Goal: Transaction & Acquisition: Purchase product/service

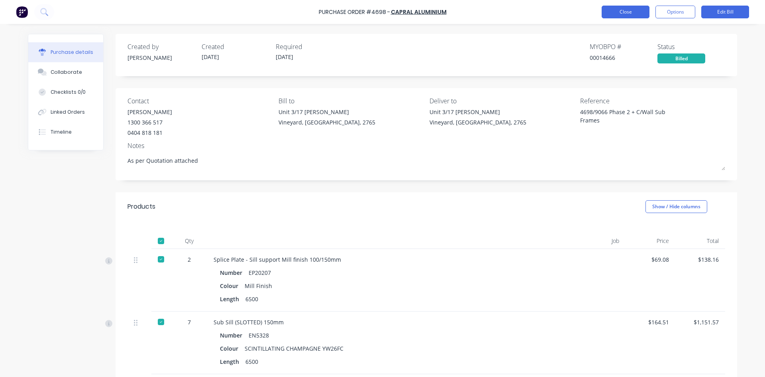
click at [628, 14] on button "Close" at bounding box center [626, 12] width 48 height 13
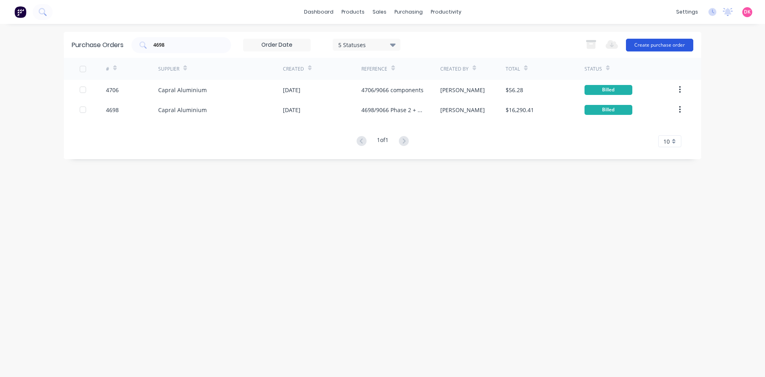
click at [654, 45] on button "Create purchase order" at bounding box center [659, 45] width 67 height 13
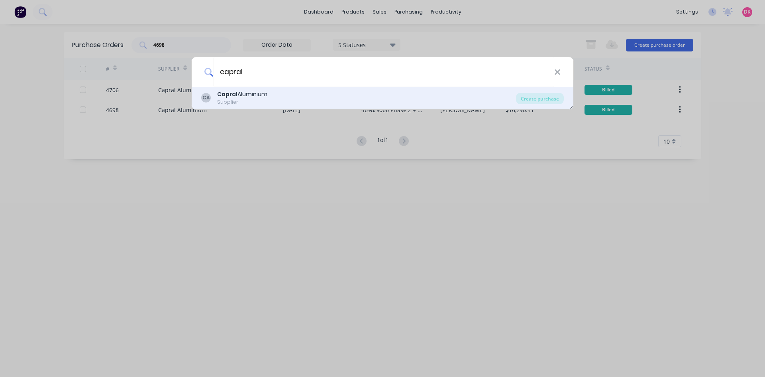
type input "capral"
click at [292, 103] on div "CA Capral Aluminium Supplier" at bounding box center [358, 98] width 315 height 16
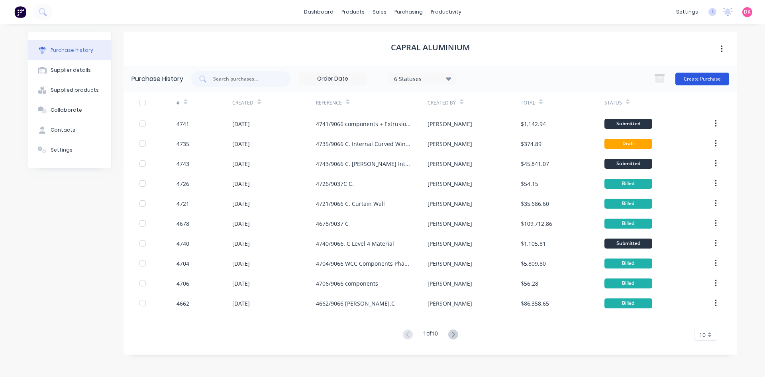
click at [698, 78] on button "Create Purchase" at bounding box center [703, 79] width 54 height 13
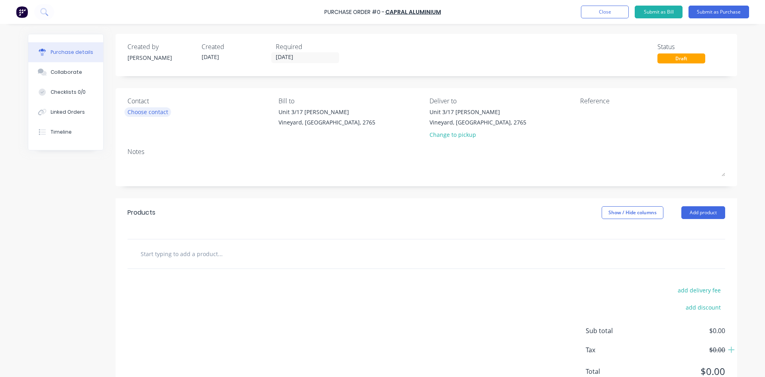
click at [156, 114] on div "Choose contact" at bounding box center [148, 112] width 41 height 8
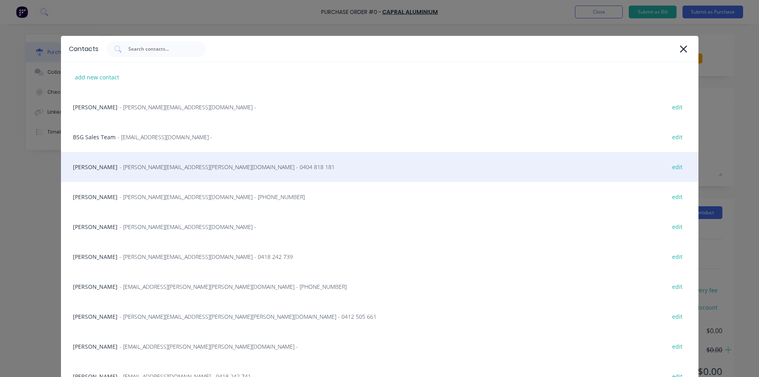
click at [156, 171] on div "[PERSON_NAME] - [PERSON_NAME][EMAIL_ADDRESS][PERSON_NAME][DOMAIN_NAME] - 0404 8…" at bounding box center [380, 167] width 638 height 30
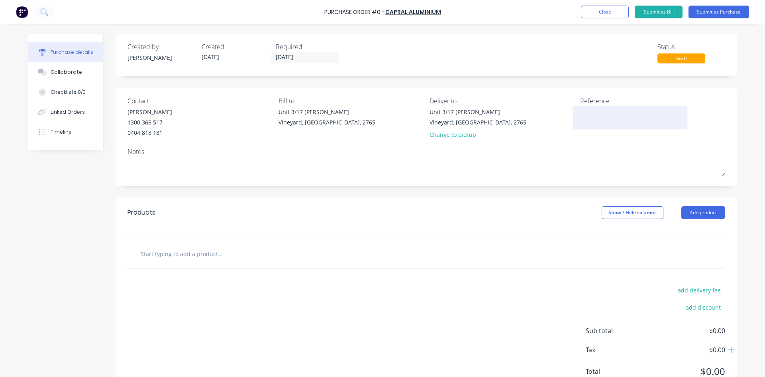
click at [585, 117] on textarea at bounding box center [630, 117] width 100 height 18
click at [451, 134] on div "Change to pickup" at bounding box center [478, 134] width 97 height 8
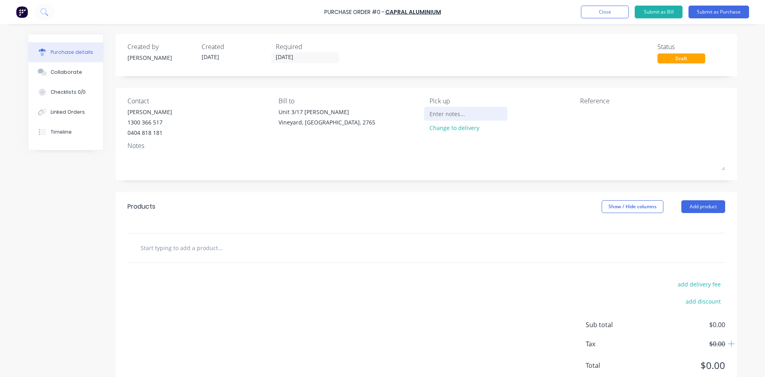
click at [440, 109] on input at bounding box center [466, 114] width 73 height 12
type input "Pickup from Capral"
click at [590, 116] on textarea at bounding box center [630, 117] width 100 height 18
type textarea "9066.C/[PERSON_NAME] glazing component"
type textarea "x"
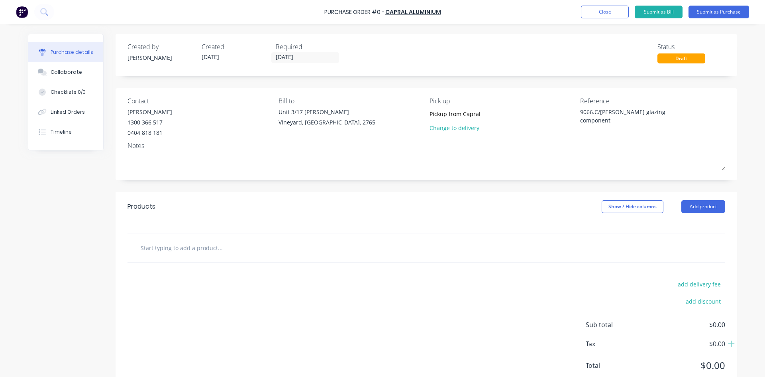
type textarea "9066.C/[PERSON_NAME] glazing component"
click at [208, 255] on div at bounding box center [427, 247] width 598 height 29
click at [194, 252] on input "text" at bounding box center [219, 248] width 159 height 16
type textarea "x"
type input "3"
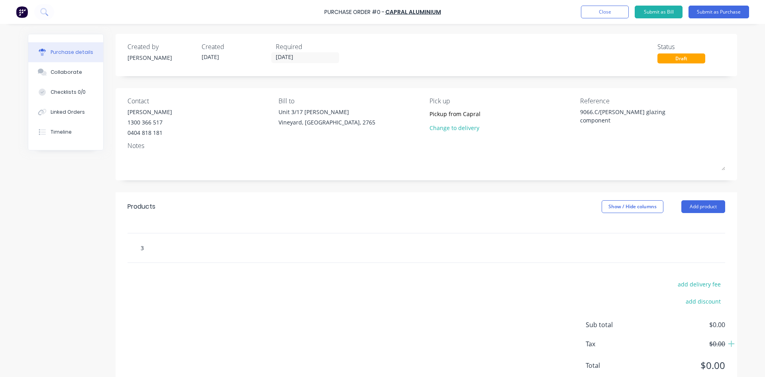
type textarea "x"
type input "31"
type textarea "x"
type input "317"
type textarea "x"
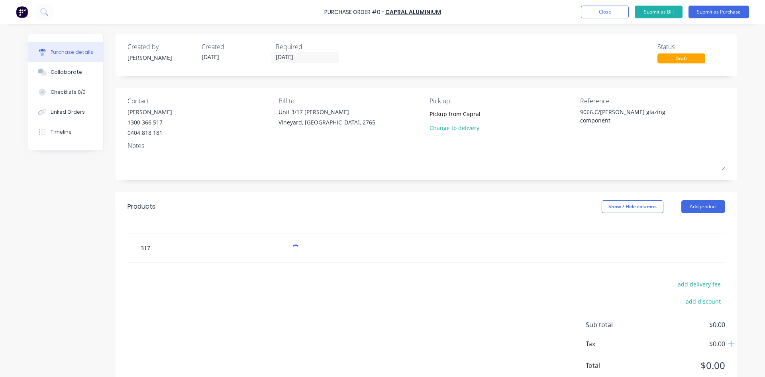
type input "3172"
type textarea "x"
type input "31720"
type textarea "x"
type input "317200"
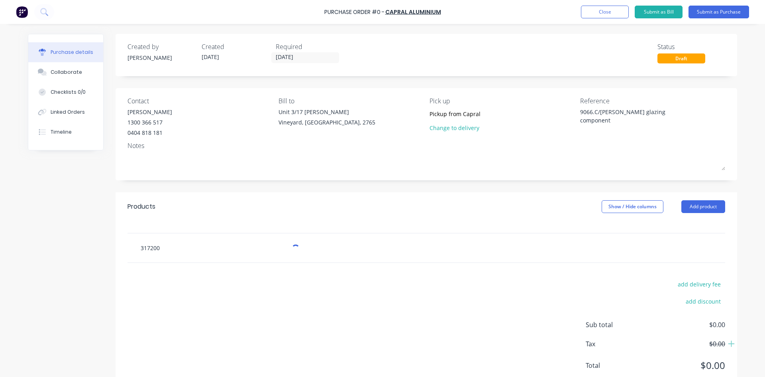
type textarea "x"
type input "317200"
type textarea "x"
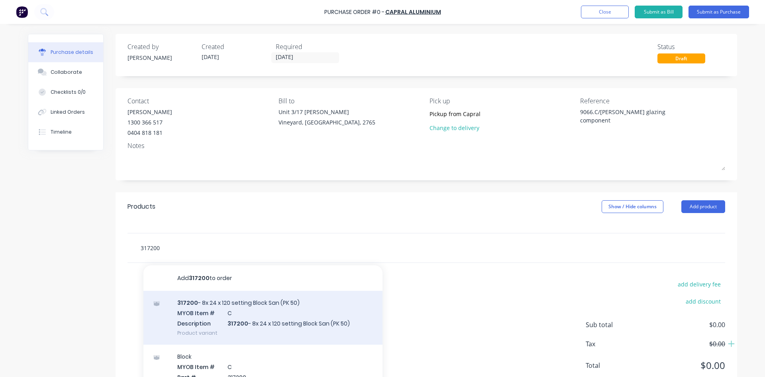
type input "317200"
click at [204, 331] on div "317200 - 8x 24 x 120 setting Block San (PK 50) MYOB Item # C Description 317200…" at bounding box center [262, 318] width 239 height 54
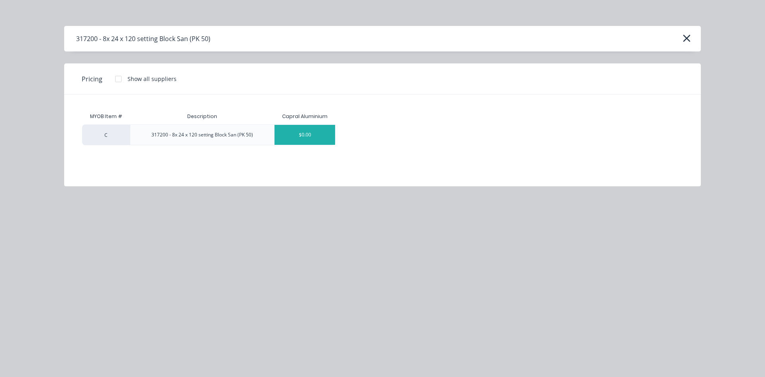
click at [305, 136] on div "$0.00" at bounding box center [305, 135] width 61 height 20
type textarea "x"
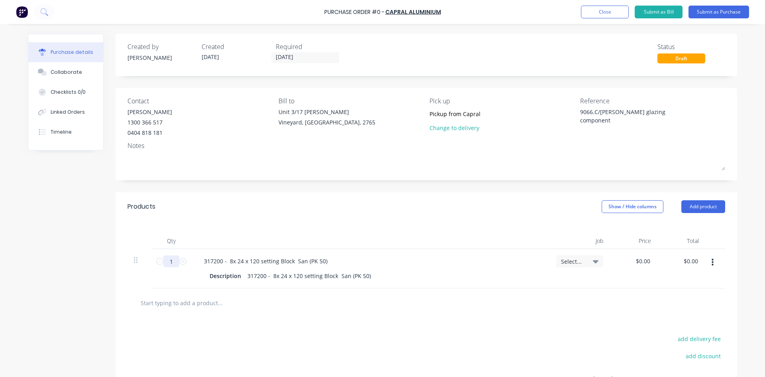
click at [166, 257] on input "1" at bounding box center [171, 261] width 16 height 12
type textarea "x"
type input "4"
type textarea "x"
type input "4"
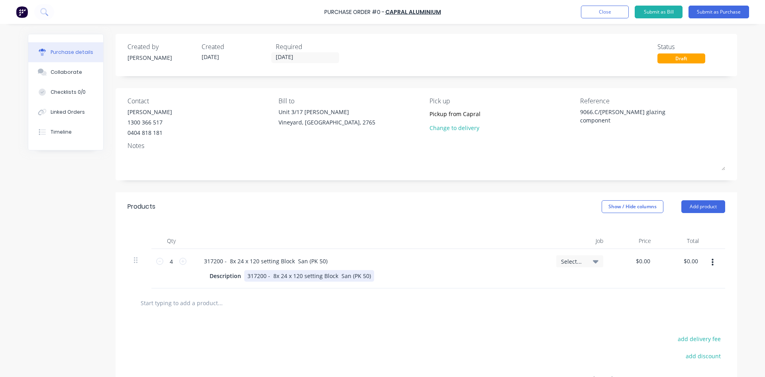
click at [514, 277] on div "Description 317200 - 8x 24 x 120 setting Block San (PK 50)" at bounding box center [368, 276] width 325 height 12
click at [593, 262] on icon at bounding box center [596, 261] width 6 height 3
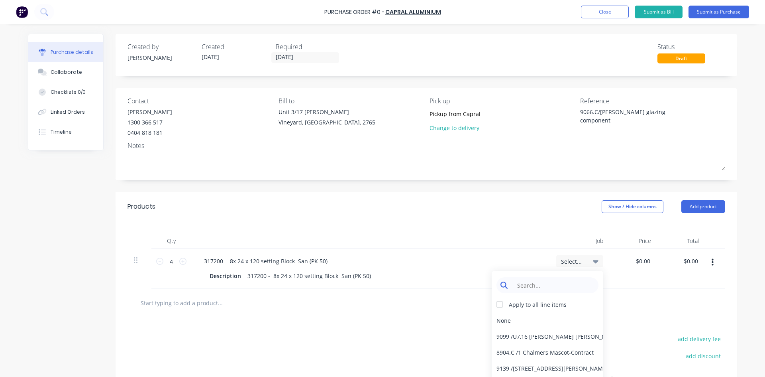
click at [535, 288] on input at bounding box center [554, 285] width 82 height 16
click at [499, 305] on div at bounding box center [500, 304] width 16 height 16
type textarea "x"
click at [533, 287] on input at bounding box center [554, 285] width 82 height 16
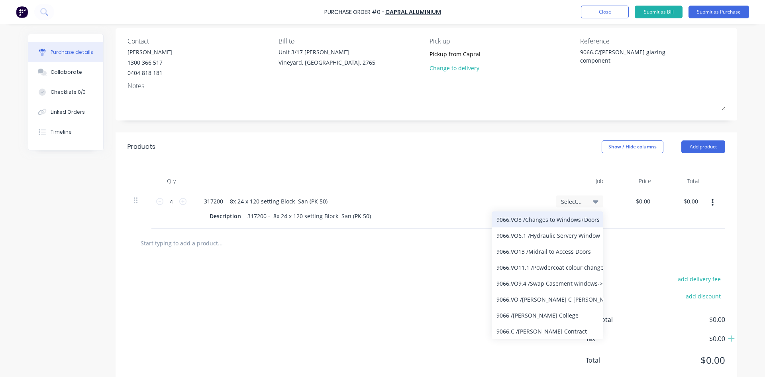
scroll to position [80, 0]
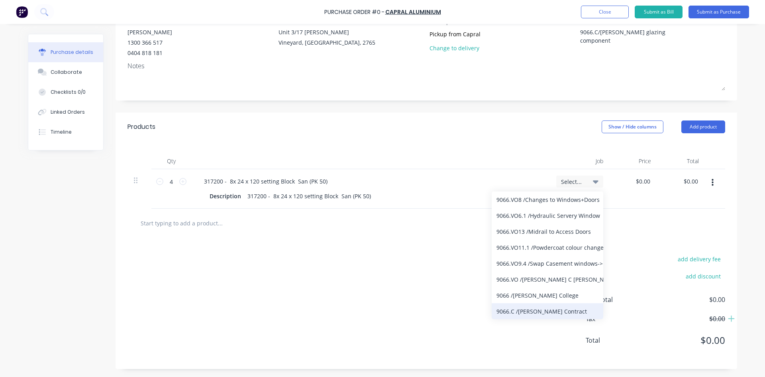
type input "9066"
click at [520, 313] on div "9066.C / [PERSON_NAME] Contract" at bounding box center [548, 311] width 112 height 16
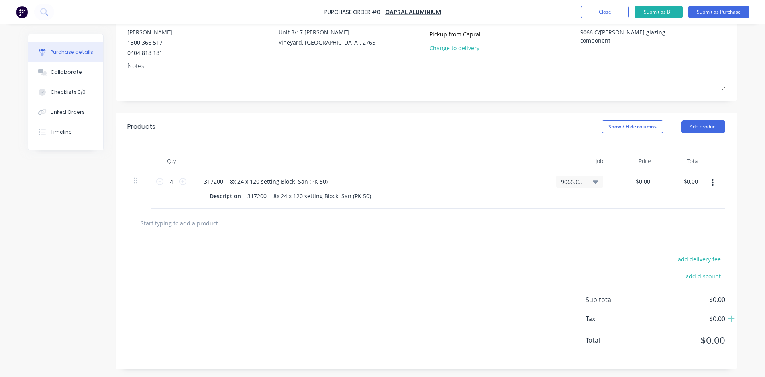
click at [461, 293] on div "add delivery fee add discount Sub total $0.00 Tax $0.00 Total $0.00" at bounding box center [427, 303] width 622 height 131
type textarea "x"
type input "0.00"
click at [636, 182] on input "0.00" at bounding box center [643, 181] width 18 height 12
type textarea "x"
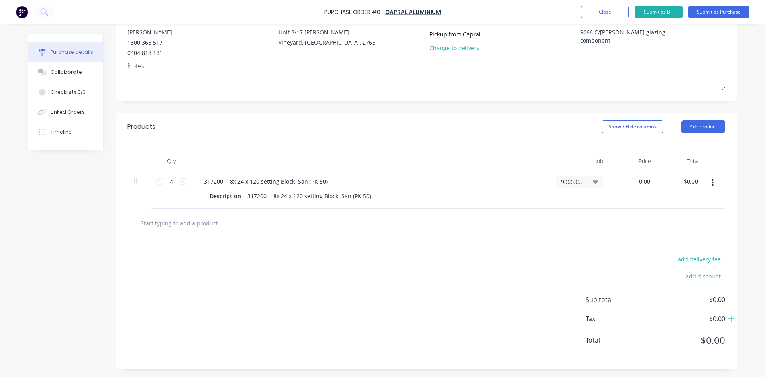
drag, startPoint x: 646, startPoint y: 181, endPoint x: 615, endPoint y: 177, distance: 30.9
click at [615, 177] on div "0.00 0.00" at bounding box center [634, 188] width 48 height 39
type input "182.85"
type textarea "x"
type input "$182.85"
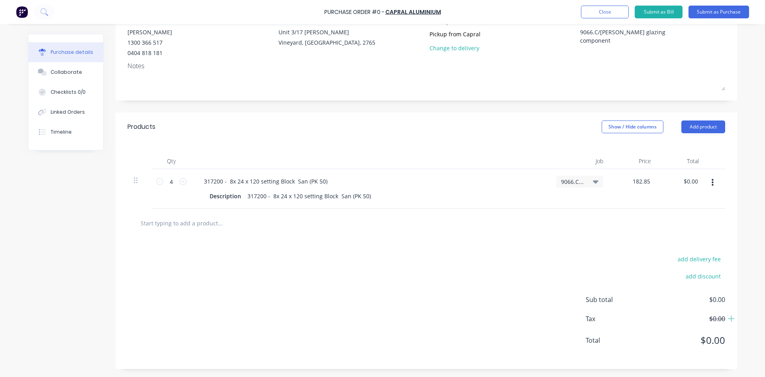
type input "$731.40"
click at [505, 246] on div "add delivery fee add discount Sub total $731.40 Tax $73.14 Total $804.54" at bounding box center [427, 303] width 622 height 131
type textarea "x"
type input "731.40"
click at [683, 182] on input "731.40" at bounding box center [687, 181] width 25 height 12
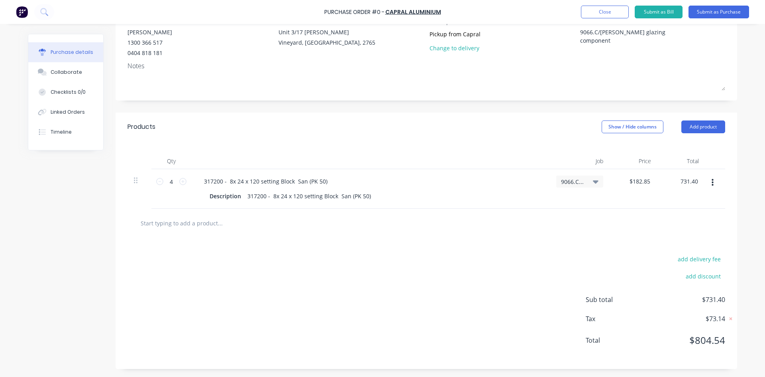
drag, startPoint x: 696, startPoint y: 181, endPoint x: 675, endPoint y: 180, distance: 21.2
click at [675, 180] on div "731.40 731.40" at bounding box center [682, 188] width 48 height 39
type textarea "x"
type input "$731.40"
click at [630, 201] on div "$182.85 $182.85" at bounding box center [634, 188] width 48 height 39
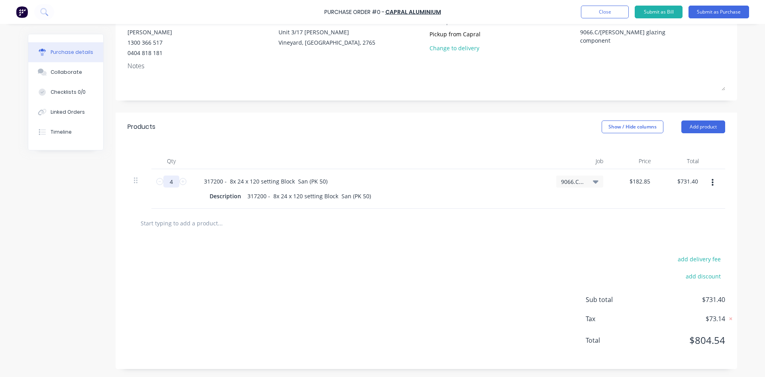
click at [170, 184] on input "4" at bounding box center [171, 181] width 16 height 12
type textarea "x"
type input "1"
type input "$182.85"
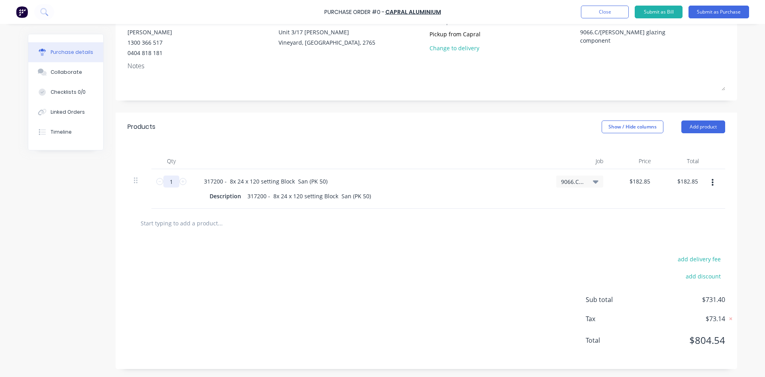
type textarea "x"
type input "1"
click at [239, 251] on div "add delivery fee add discount Sub total $182.85 Tax $18.29 Total $201.14" at bounding box center [427, 303] width 622 height 131
type textarea "x"
type input "182.85"
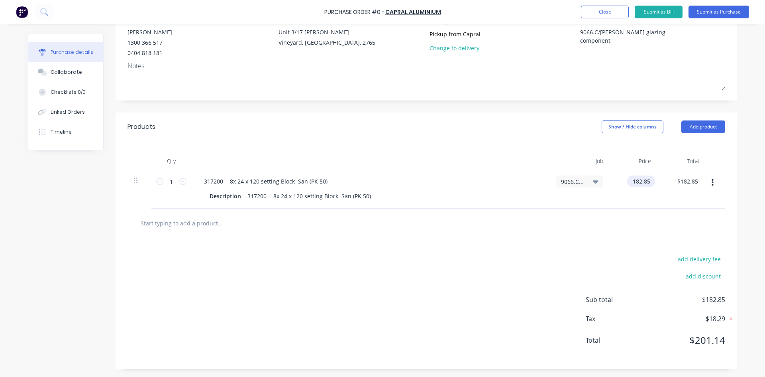
click at [635, 179] on input "182.85" at bounding box center [639, 181] width 25 height 12
click at [635, 179] on input "182.85" at bounding box center [641, 181] width 22 height 12
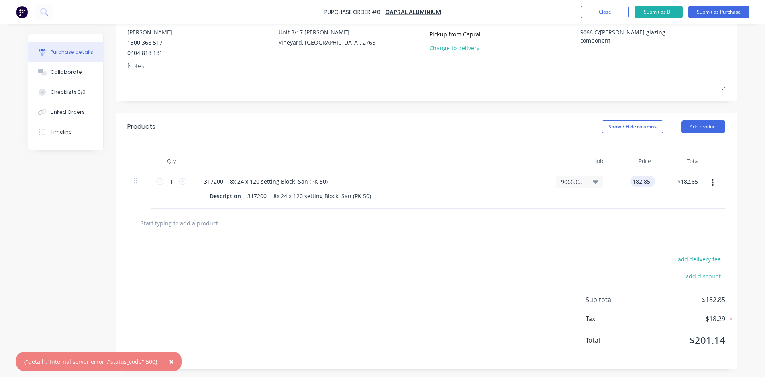
click at [635, 185] on input "182.85" at bounding box center [641, 181] width 22 height 12
type textarea "x"
click at [635, 185] on input "182.85" at bounding box center [641, 181] width 22 height 12
type input "9"
type input "0.91"
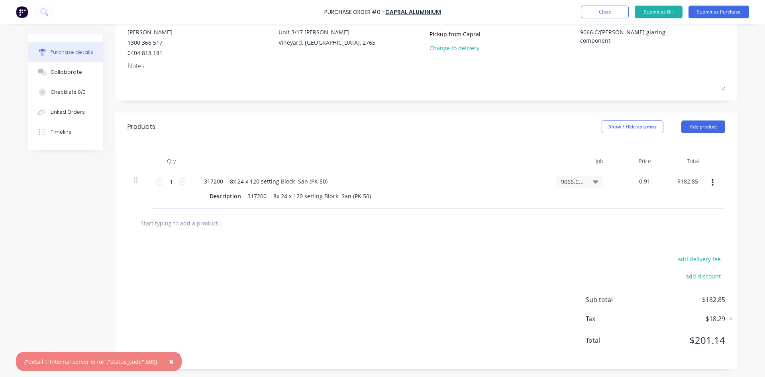
type textarea "x"
type input "$0.91"
click at [544, 230] on div at bounding box center [426, 223] width 585 height 16
click at [173, 181] on input "1" at bounding box center [171, 181] width 16 height 12
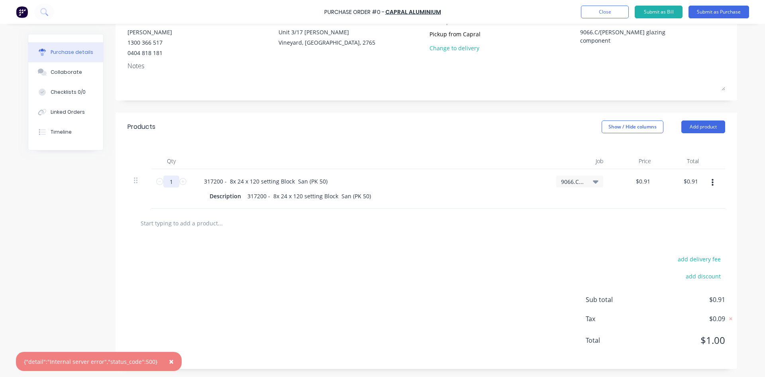
click at [173, 181] on input "1" at bounding box center [171, 181] width 16 height 12
type textarea "x"
type input "4"
type input "$3.64"
type textarea "x"
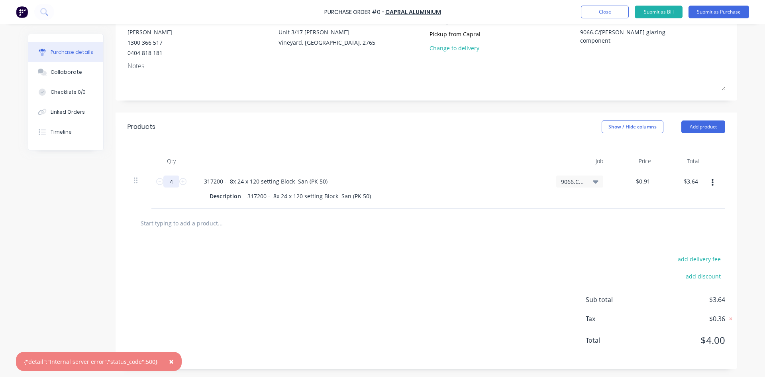
type input "4"
click at [266, 269] on div "add delivery fee add discount Sub total $3.64 Tax $0.36 Total $4.00" at bounding box center [427, 303] width 622 height 131
click at [468, 190] on div "317200 - 8x 24 x 120 setting Block San (PK 50) Description 317200 - 8x 24 x 120…" at bounding box center [370, 188] width 359 height 39
click at [442, 183] on div "317200 - 8x 24 x 120 setting Block San (PK 50)" at bounding box center [371, 181] width 346 height 12
type textarea "x"
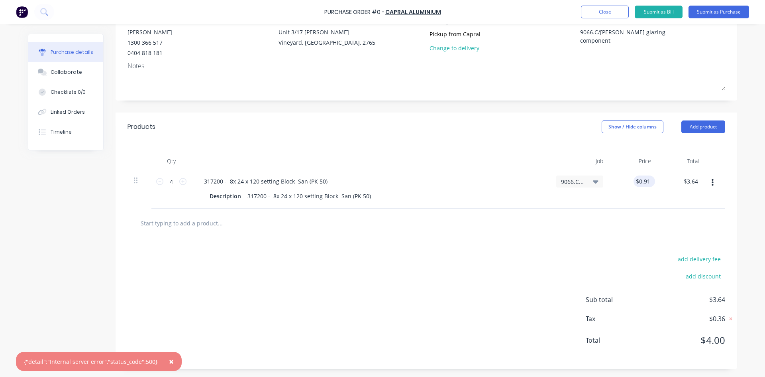
type input "0.91"
click at [640, 182] on input "0.91" at bounding box center [644, 181] width 15 height 12
type textarea "x"
click at [640, 182] on input "0.91" at bounding box center [644, 181] width 15 height 12
type input "45.7125"
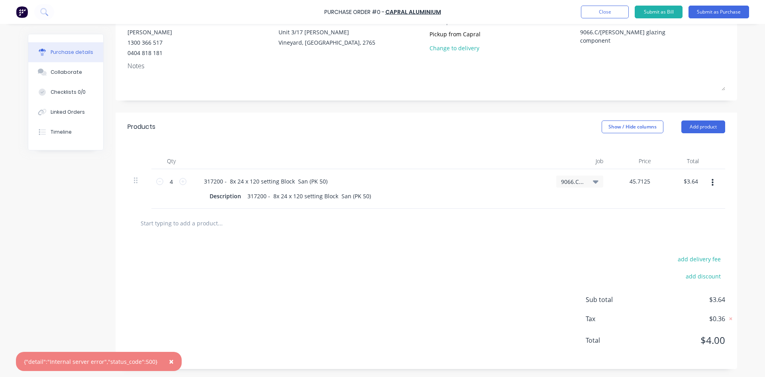
type textarea "x"
type input "$45.71"
type input "$182.84"
click at [513, 230] on div at bounding box center [426, 223] width 585 height 16
type textarea "x"
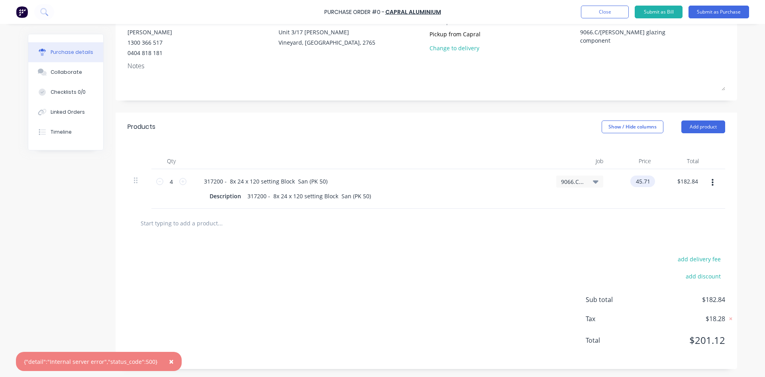
click at [645, 183] on input "45.71" at bounding box center [641, 181] width 22 height 12
type input "45.72"
type textarea "x"
type input "$45.72"
type input "$182.88"
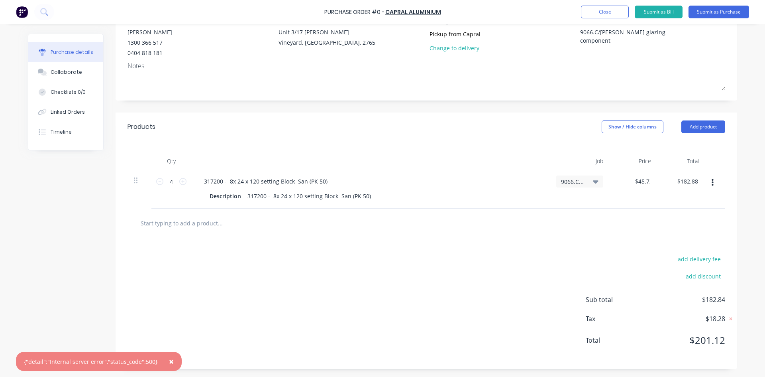
click at [531, 220] on div at bounding box center [426, 223] width 585 height 16
type textarea "x"
click at [646, 183] on input "45.72" at bounding box center [641, 181] width 22 height 12
type input "45.715"
type textarea "x"
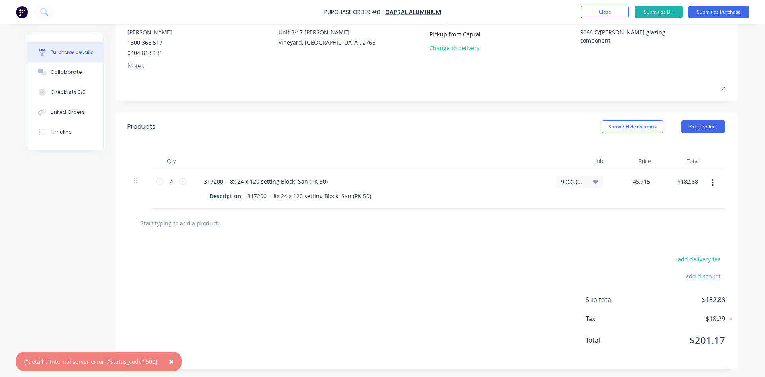
type input "$45.72"
click at [499, 230] on div at bounding box center [426, 223] width 585 height 16
click at [550, 232] on div at bounding box center [427, 222] width 598 height 29
type textarea "x"
click at [648, 181] on input "45.72" at bounding box center [643, 181] width 18 height 12
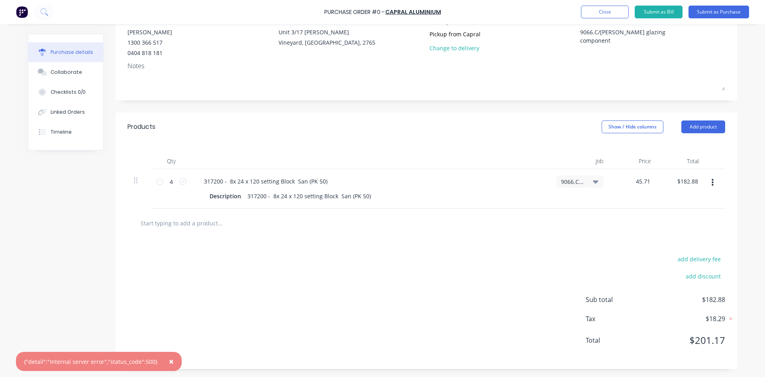
type input "45.71"
type textarea "x"
type input "$45.71"
type input "$182.84"
click at [329, 253] on div "add delivery fee add discount Sub total $182.84 Tax $18.28 Total $201.12" at bounding box center [427, 303] width 622 height 131
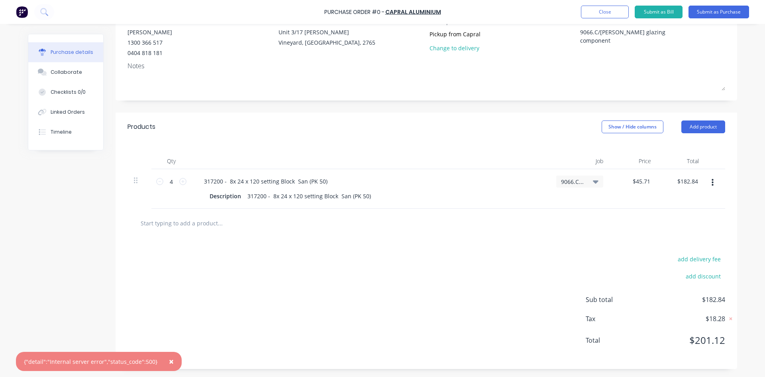
click at [188, 225] on input "text" at bounding box center [219, 223] width 159 height 16
type textarea "x"
type input "3"
type textarea "x"
type input "30"
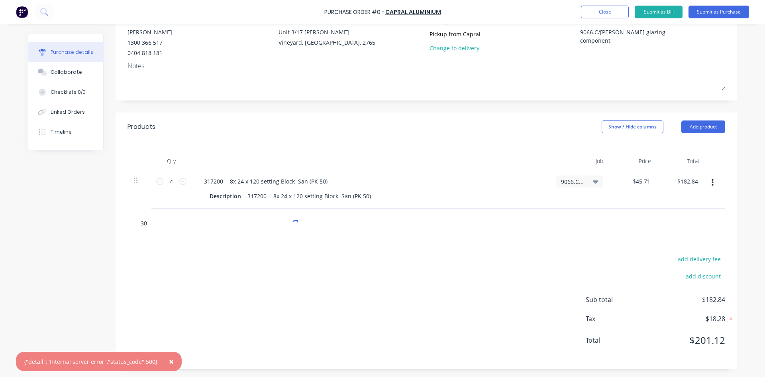
type textarea "x"
type input "301"
type textarea "x"
type input "30186"
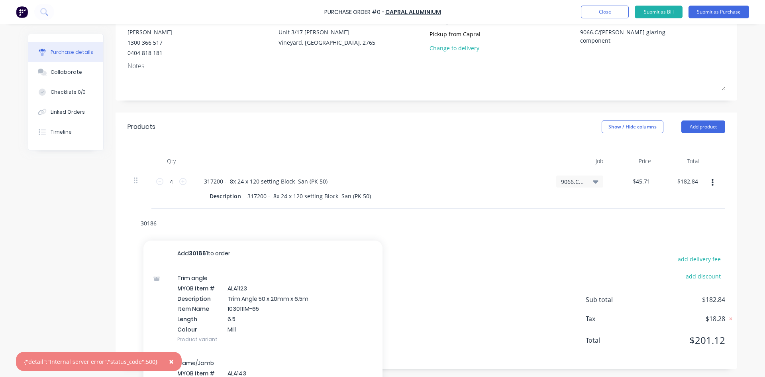
type textarea "x"
type input "301861"
type textarea "x"
type input "301861"
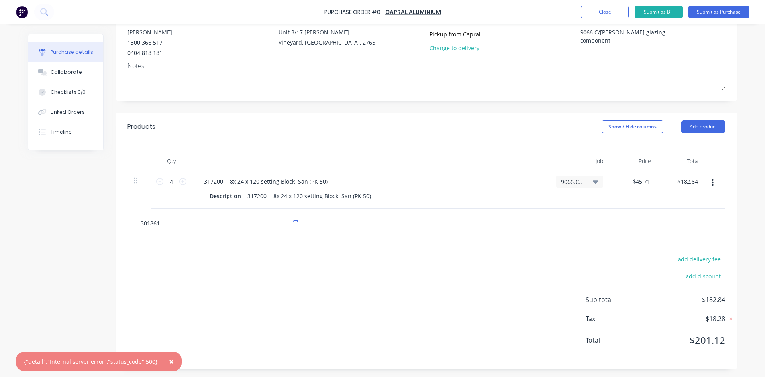
type textarea "x"
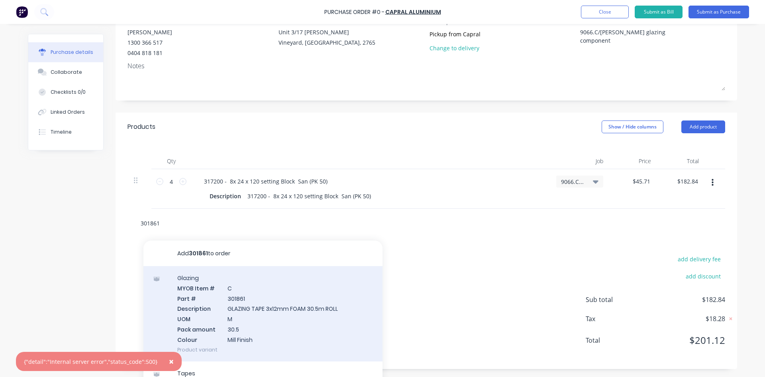
type input "301861"
click at [205, 311] on div "Glazing MYOB Item # C Part # 301861 Description GLAZING TAPE 3x12mm FOAM 30.5m …" at bounding box center [262, 313] width 239 height 95
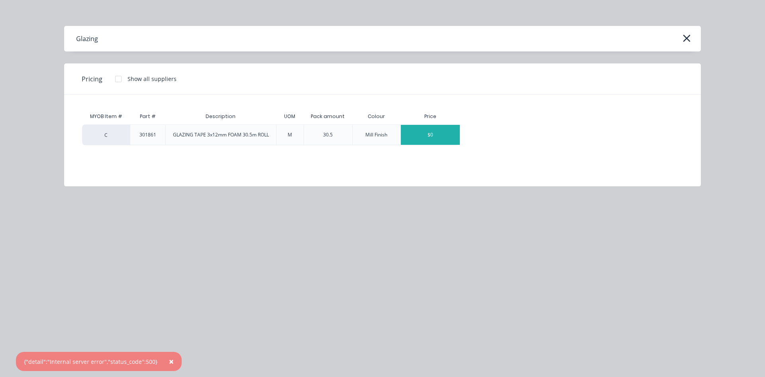
click at [436, 140] on div "$0" at bounding box center [430, 135] width 59 height 20
type textarea "x"
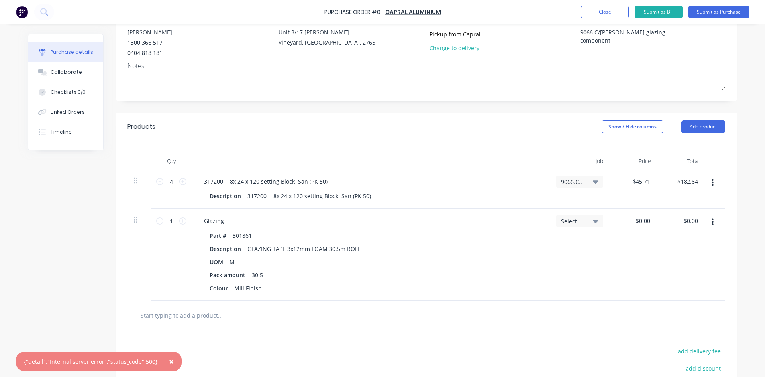
click at [624, 217] on div "$0.00 $0.00" at bounding box center [634, 254] width 48 height 92
type textarea "x"
type input "0.00"
click at [642, 223] on input "0.00" at bounding box center [644, 221] width 15 height 12
type textarea "x"
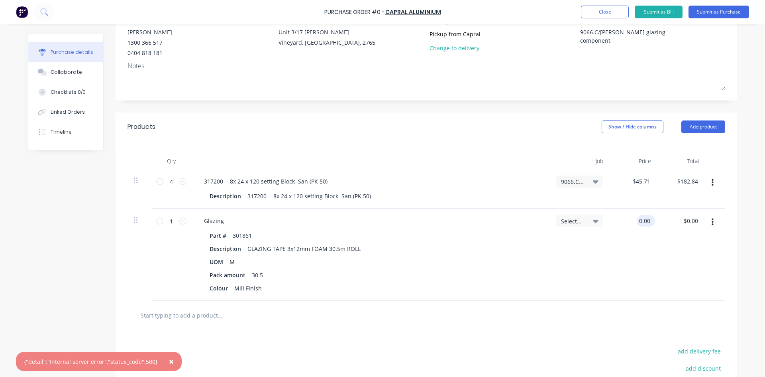
click at [642, 223] on input "0.00" at bounding box center [644, 221] width 15 height 12
type input "23.1"
type textarea "x"
type input "$23.10"
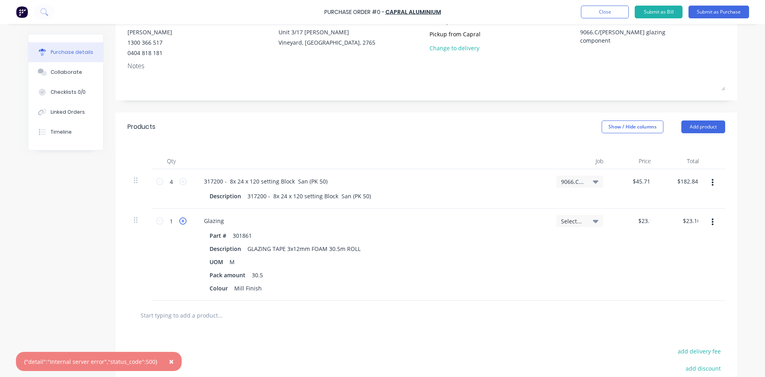
click at [181, 221] on icon at bounding box center [182, 220] width 7 height 7
type textarea "x"
type input "2"
type input "$46.20"
click at [179, 251] on div "2 2" at bounding box center [171, 254] width 40 height 92
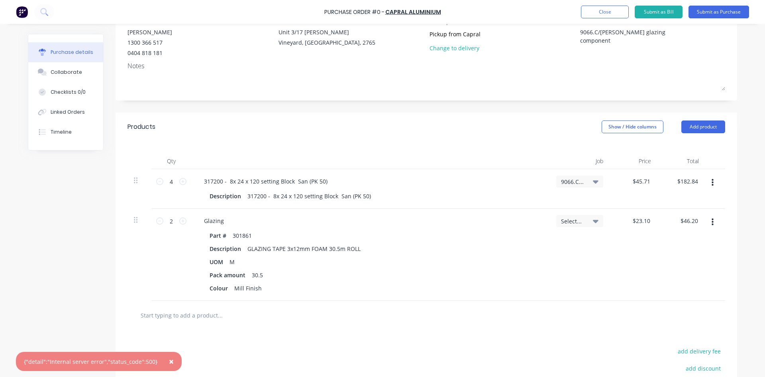
click at [584, 221] on div "Select..." at bounding box center [579, 220] width 37 height 7
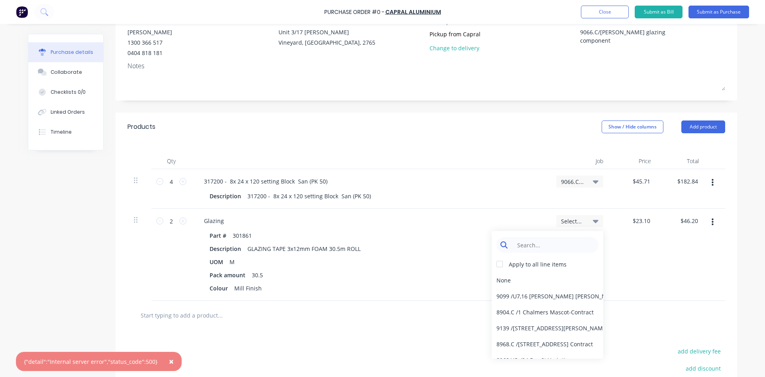
click at [540, 249] on input at bounding box center [554, 245] width 82 height 16
click at [497, 263] on div at bounding box center [500, 264] width 16 height 16
type textarea "x"
click at [537, 238] on input at bounding box center [554, 245] width 82 height 16
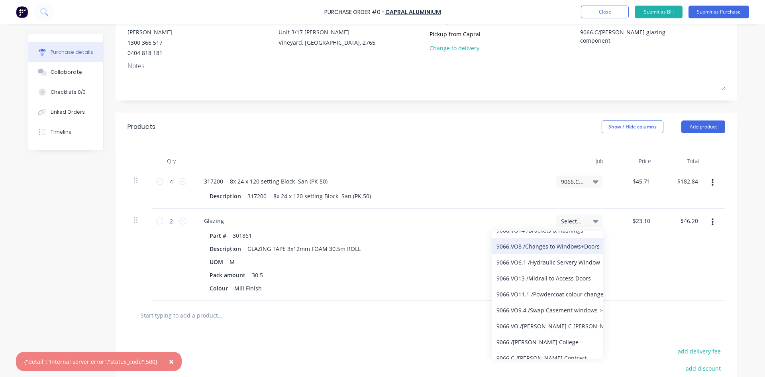
scroll to position [73, 0]
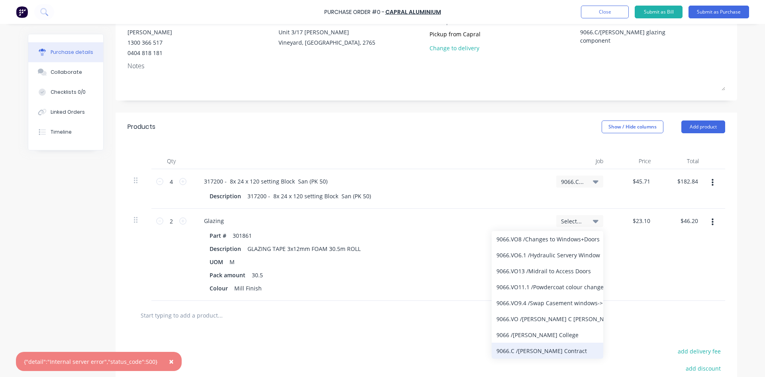
type input "9066"
click at [548, 351] on div "9066.C / [PERSON_NAME] Contract" at bounding box center [548, 350] width 112 height 16
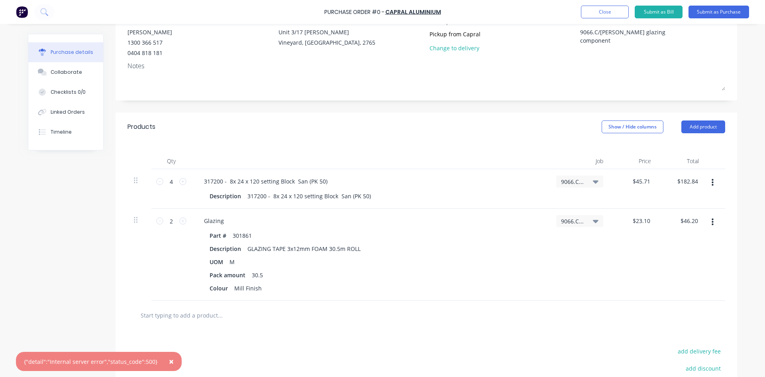
scroll to position [40, 0]
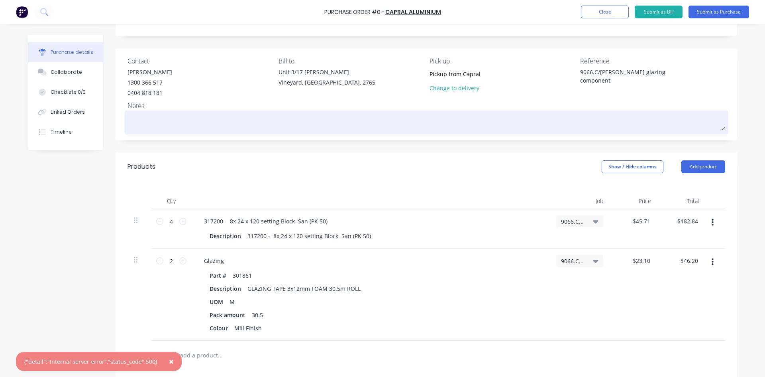
click at [240, 122] on textarea at bounding box center [427, 121] width 598 height 18
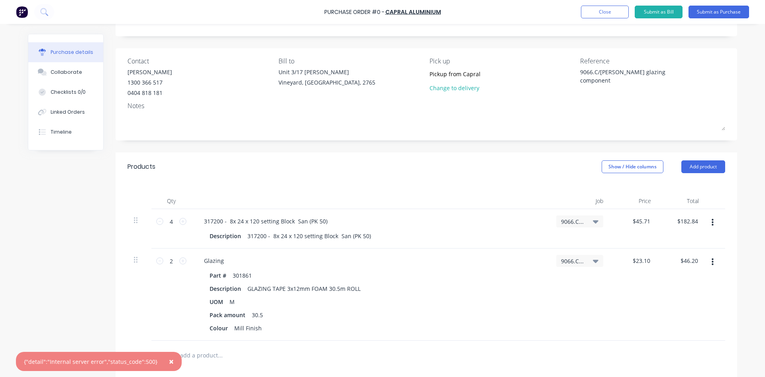
type textarea "x"
type textarea "P"
type textarea "x"
type textarea "Pi"
type textarea "x"
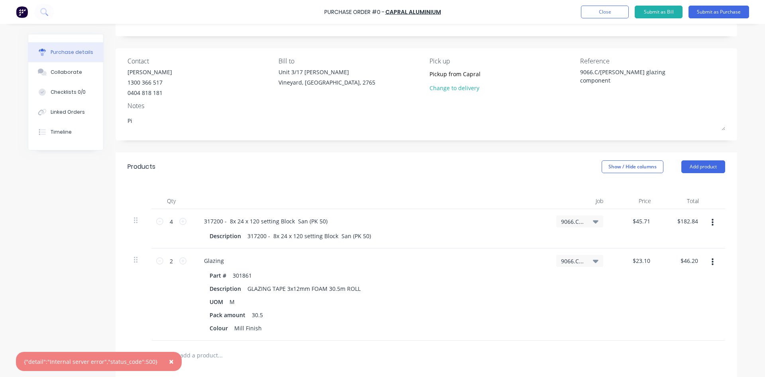
type textarea "Pik"
type textarea "x"
type textarea "Pi"
type textarea "x"
type textarea "Pic"
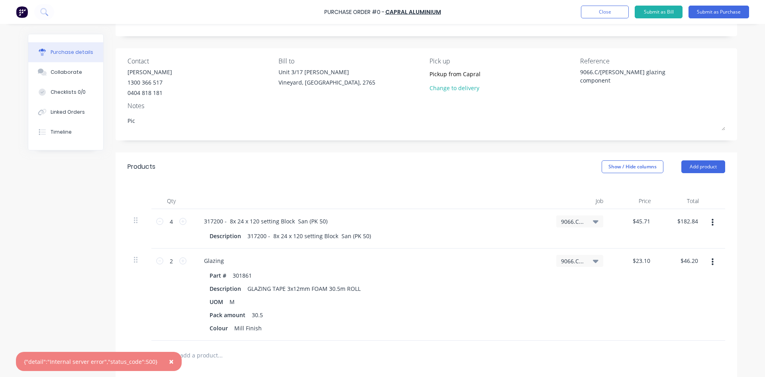
type textarea "x"
type textarea "Pick"
type textarea "x"
type textarea "Pick"
type textarea "x"
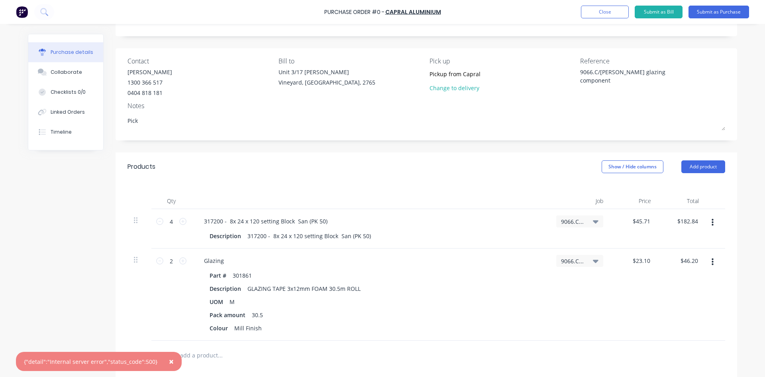
type textarea "Pick u"
type textarea "x"
type textarea "Pick up"
type textarea "x"
type textarea "Pick up"
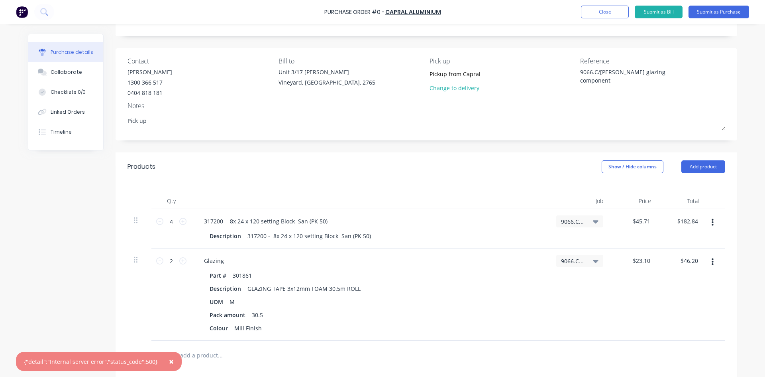
type textarea "x"
type textarea "Pick up 2"
type textarea "x"
type textarea "Pick up 24"
type textarea "x"
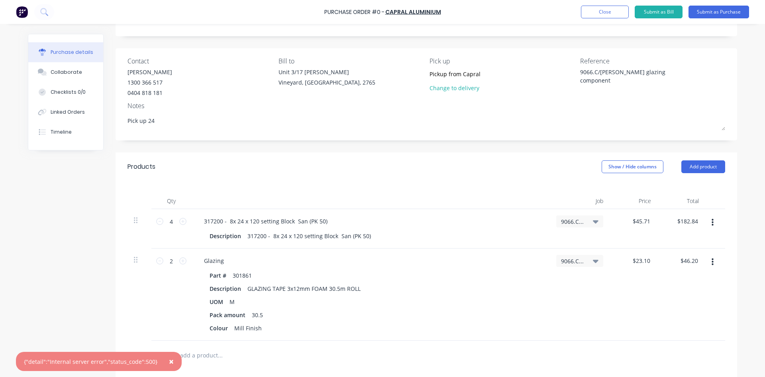
type textarea "Pick up 24/"
type textarea "x"
type textarea "Pick up 24/0"
type textarea "x"
type textarea "Pick up 24/09"
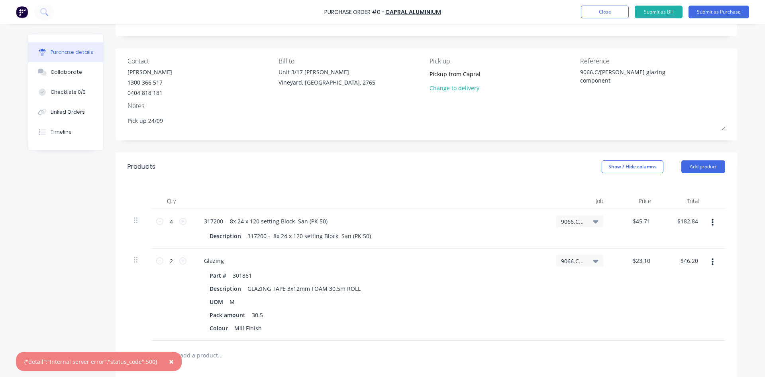
type textarea "x"
type textarea "Pick up 24/09"
type textarea "x"
type textarea "Pick up 24/09 f"
type textarea "x"
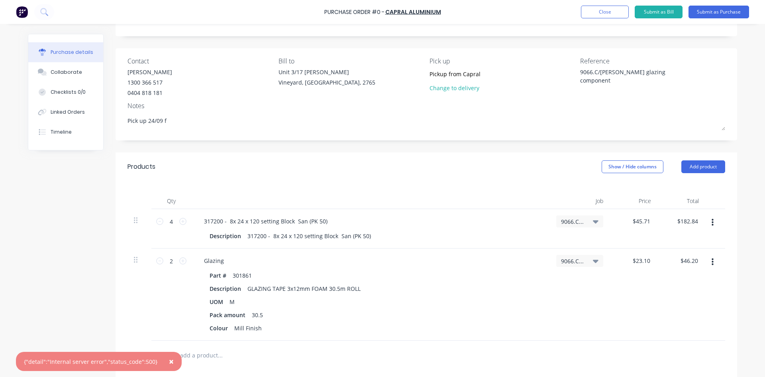
type textarea "Pick up [DATE]"
type textarea "x"
type textarea "Pick up 24/09 fro"
type textarea "x"
type textarea "Pick up 24/09 from"
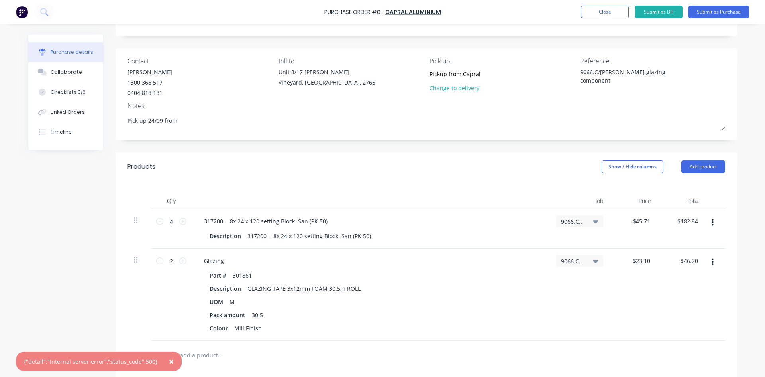
type textarea "x"
type textarea "Pick up 24/09 from"
type textarea "x"
type textarea "Pick up 24/09 from C"
type textarea "x"
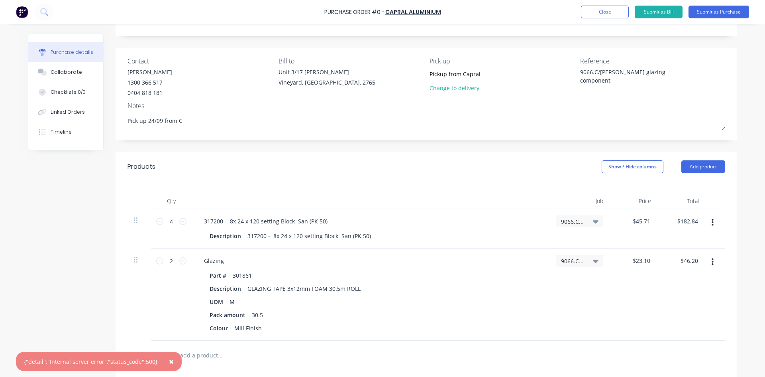
type textarea "Pick up 24/09 from Ca"
type textarea "x"
type textarea "Pick up 24/09 from Cap"
type textarea "x"
type textarea "Pick up 24/09 from Capr"
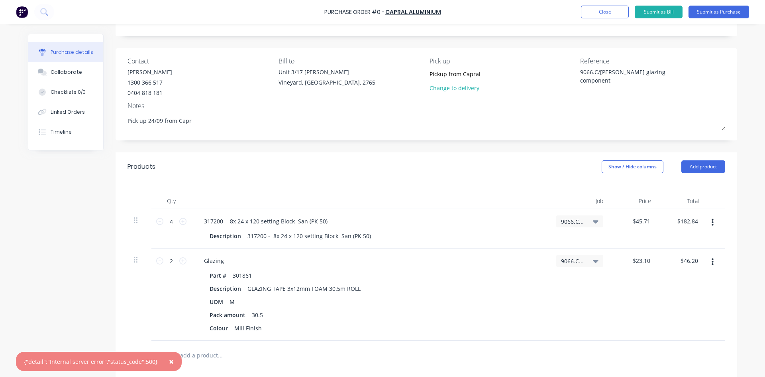
type textarea "x"
type textarea "Pick up 24/09 from [PERSON_NAME]"
type textarea "x"
type textarea "Pick up 24/09 from Capral"
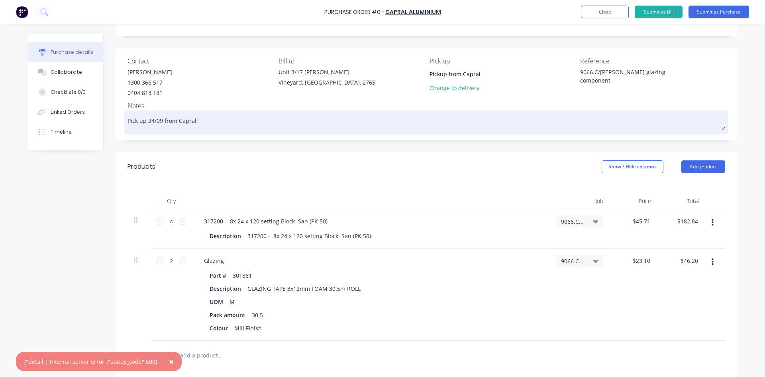
click at [159, 122] on textarea "Pick up 24/09 from Capral" at bounding box center [427, 121] width 598 height 18
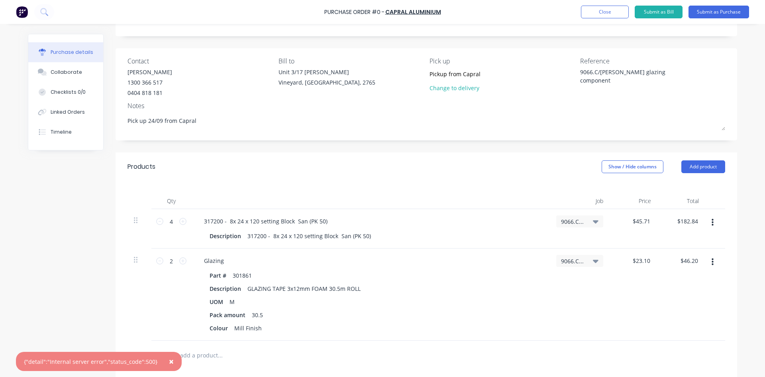
type textarea "x"
type textarea "Pick up 24/09/ from [GEOGRAPHIC_DATA]"
type textarea "x"
type textarea "Pick up 24/09/2 from Capral"
type textarea "x"
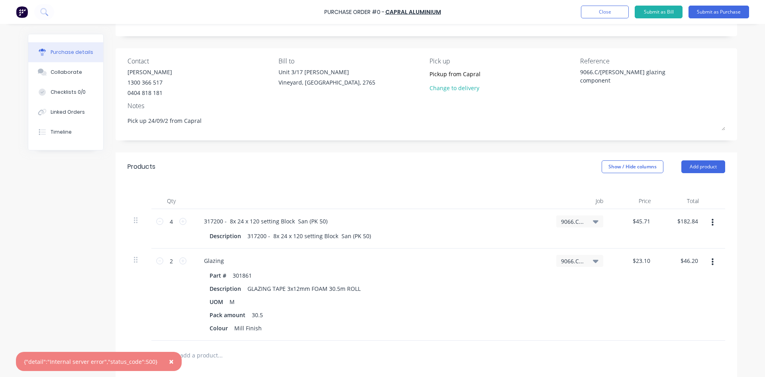
type textarea "Pick up [DATE] from Capral"
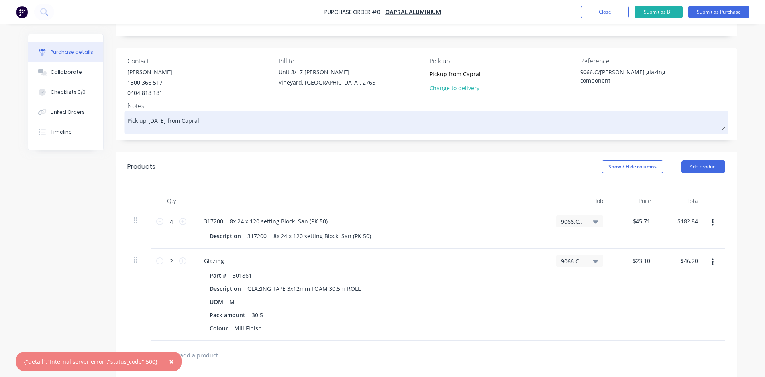
type textarea "x"
click at [218, 114] on textarea "Pick up [DATE] from Capral" at bounding box center [427, 121] width 598 height 18
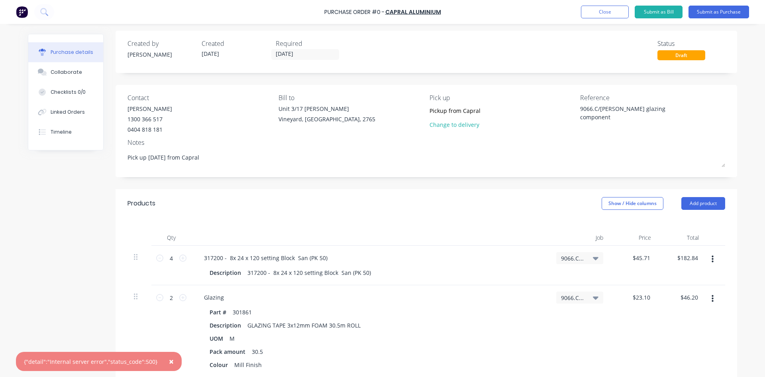
scroll to position [0, 0]
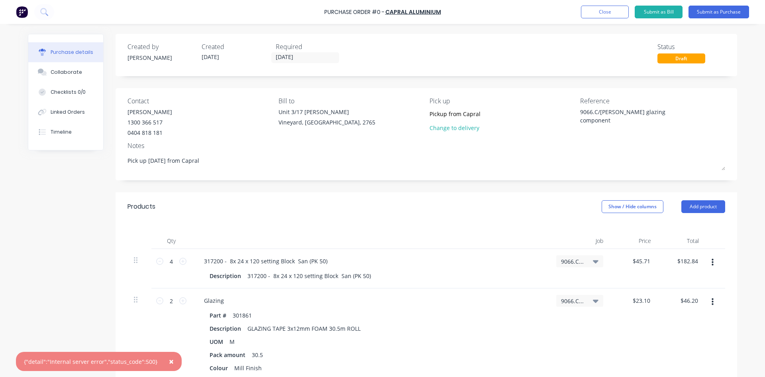
type textarea "Pick up [DATE] from Capral"
type textarea "x"
type textarea "Pick up [DATE] from Capral"
click at [169, 361] on span "×" at bounding box center [171, 360] width 5 height 11
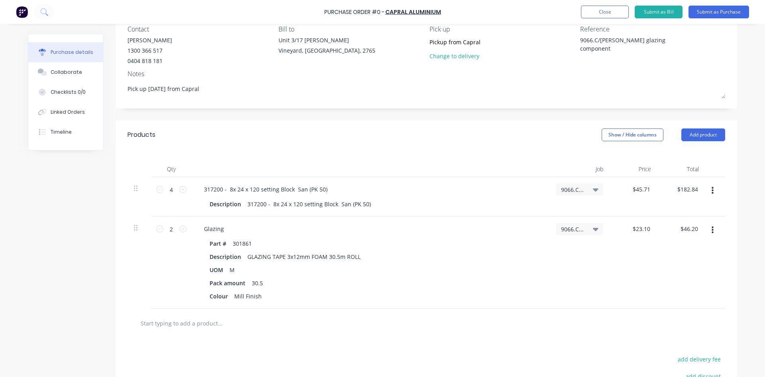
scroll to position [80, 0]
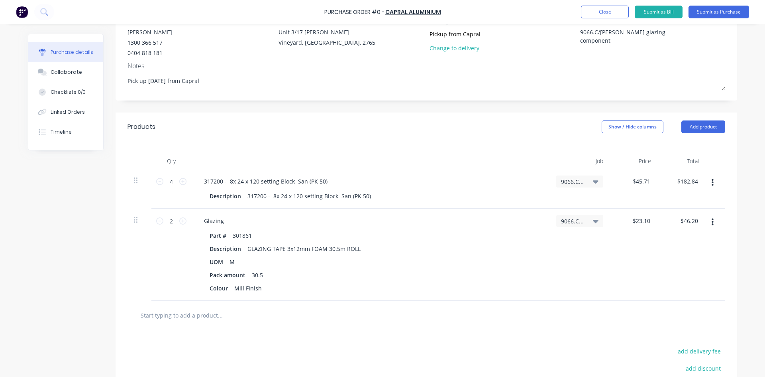
click at [263, 322] on input "text" at bounding box center [219, 315] width 159 height 16
click at [168, 318] on input "text" at bounding box center [219, 315] width 159 height 16
type textarea "x"
type input "3"
type textarea "x"
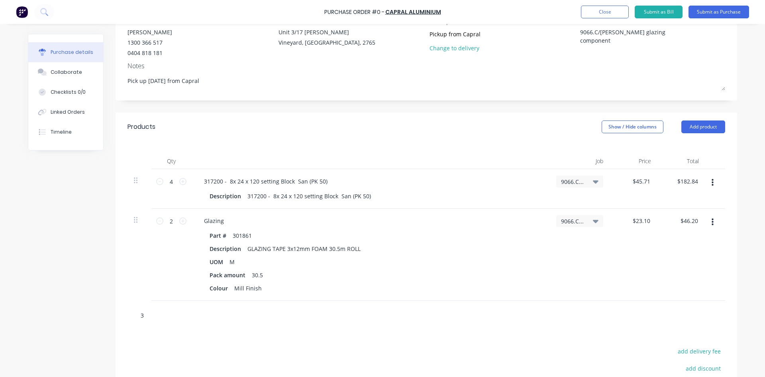
type input "30"
type textarea "x"
type input "301"
type textarea "x"
type input "3018"
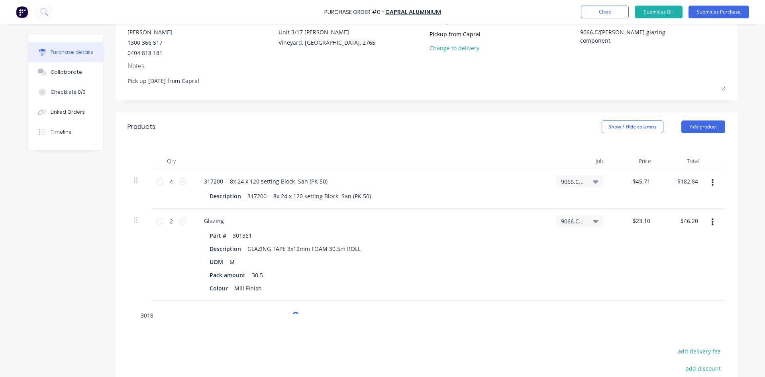
type textarea "x"
type input "30186"
type textarea "x"
type input "301861"
type textarea "x"
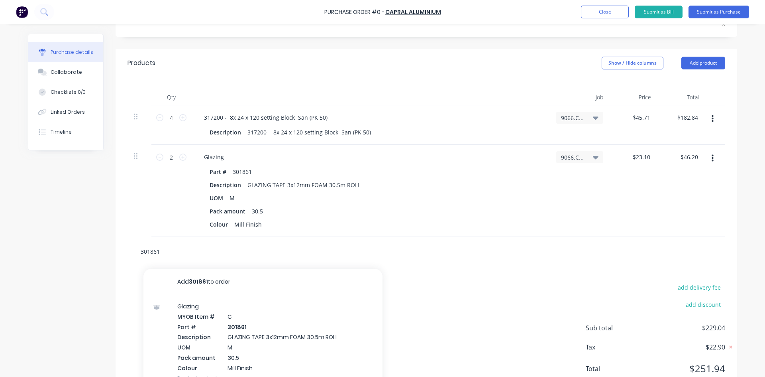
scroll to position [159, 0]
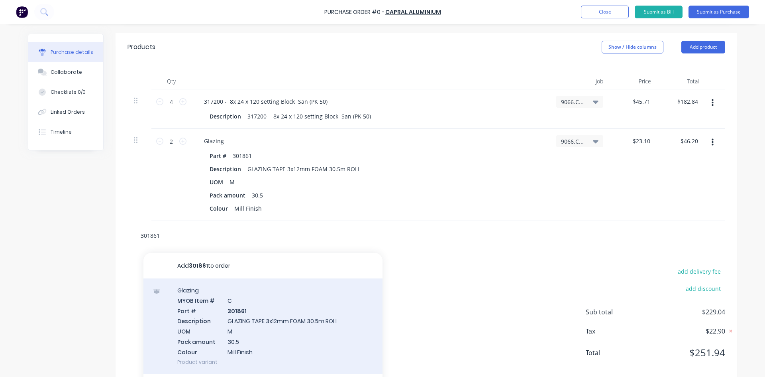
type input "301861"
click at [248, 332] on div "Glazing MYOB Item # C Part # 301861 Description GLAZING TAPE 3x12mm FOAM 30.5m …" at bounding box center [262, 325] width 239 height 95
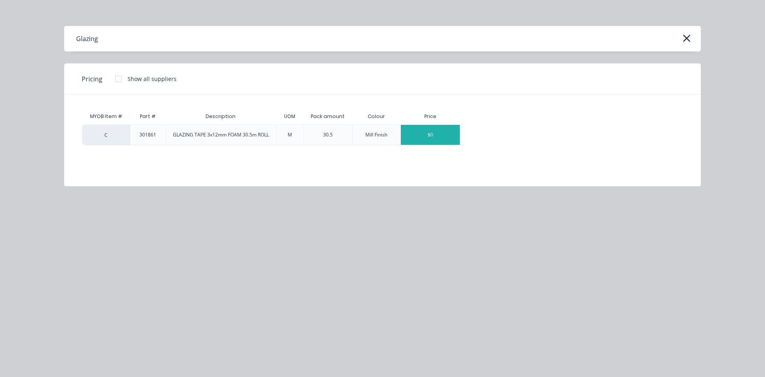
click at [428, 134] on div "$0" at bounding box center [430, 135] width 59 height 20
type textarea "x"
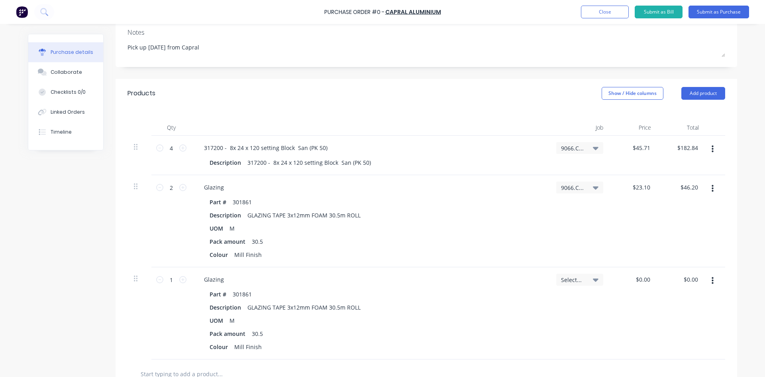
scroll to position [120, 0]
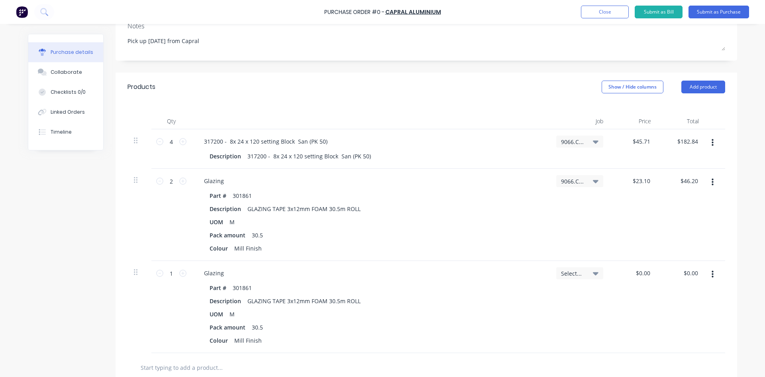
click at [713, 273] on button "button" at bounding box center [712, 274] width 19 height 14
click at [686, 342] on button "Delete" at bounding box center [688, 343] width 68 height 16
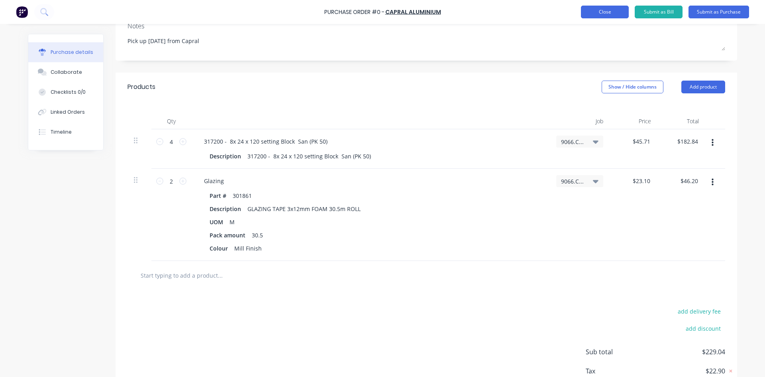
click at [606, 14] on button "Close" at bounding box center [605, 12] width 48 height 13
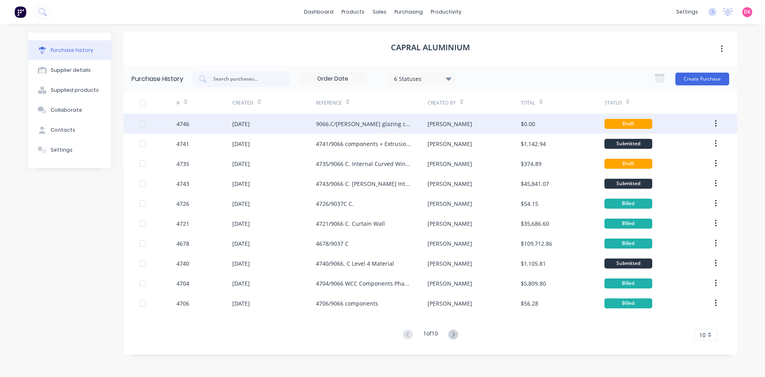
click at [182, 126] on div "4746" at bounding box center [183, 124] width 13 height 8
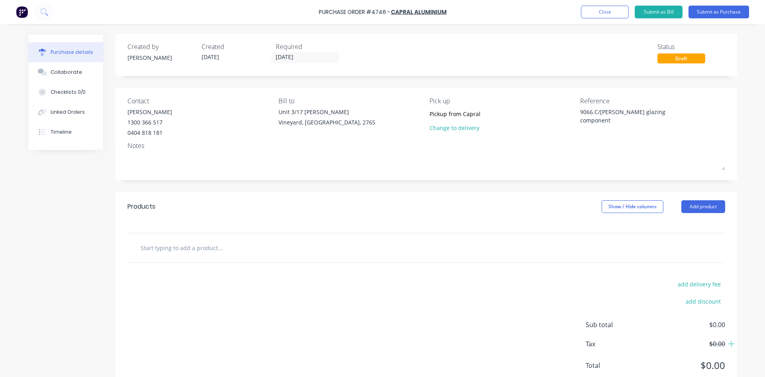
click at [182, 126] on div "Purchase details Collaborate Checklists 0/0 Linked Orders Timeline Created by […" at bounding box center [382, 176] width 725 height 337
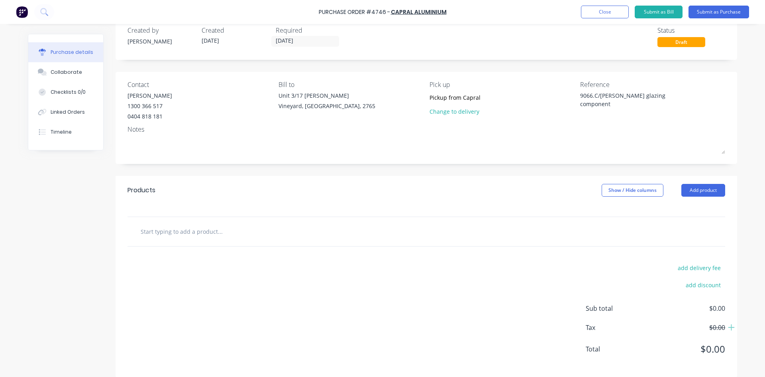
scroll to position [25, 0]
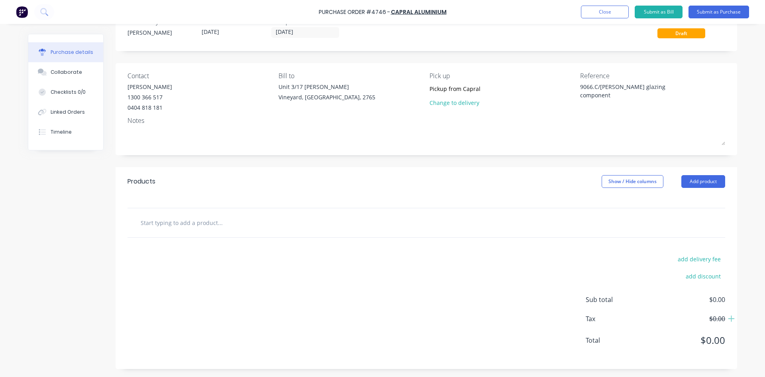
click at [189, 215] on input "text" at bounding box center [219, 222] width 159 height 16
type textarea "x"
type input "3"
type textarea "x"
type input "31"
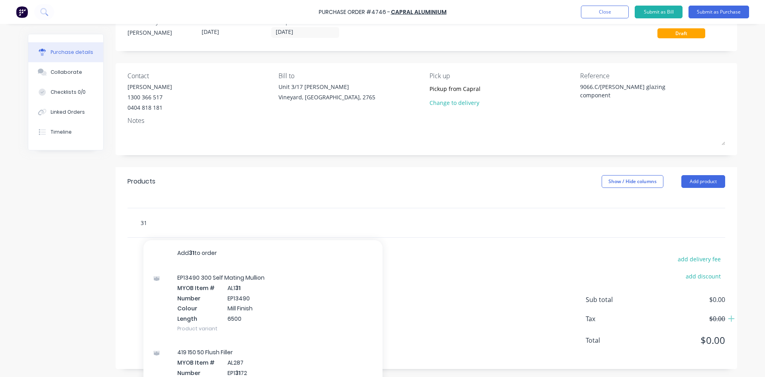
type textarea "x"
type input "317"
type textarea "x"
type input "3172"
type textarea "x"
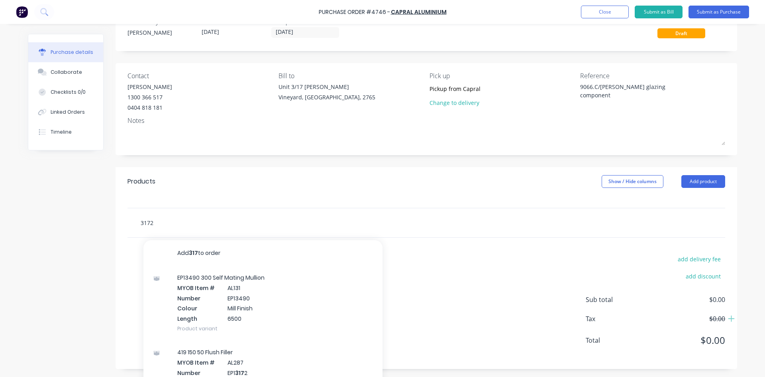
type input "31720"
type textarea "x"
type input "317200"
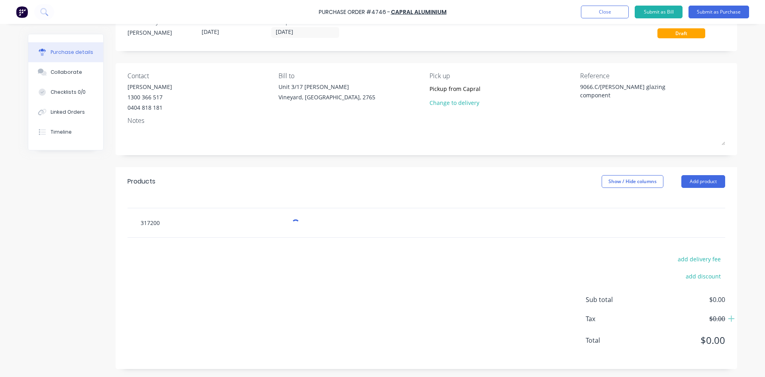
type textarea "x"
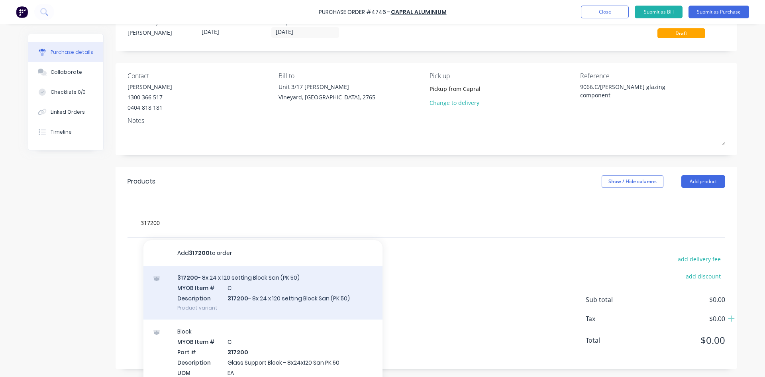
click at [249, 305] on div "317200 - 8x 24 x 120 setting Block San (PK 50) MYOB Item # C Description 317200…" at bounding box center [262, 292] width 239 height 54
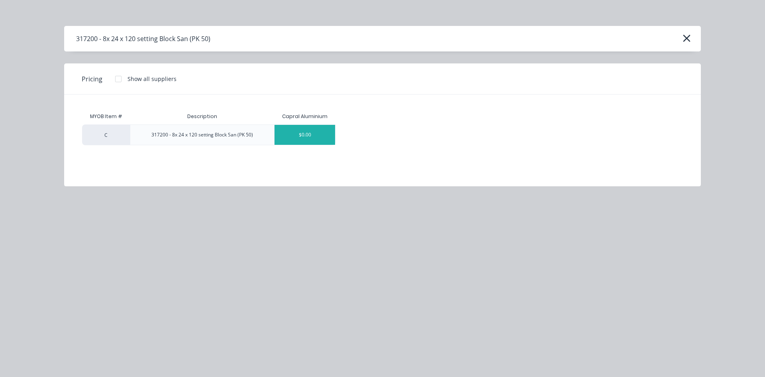
click at [292, 139] on div "$0.00" at bounding box center [305, 135] width 61 height 20
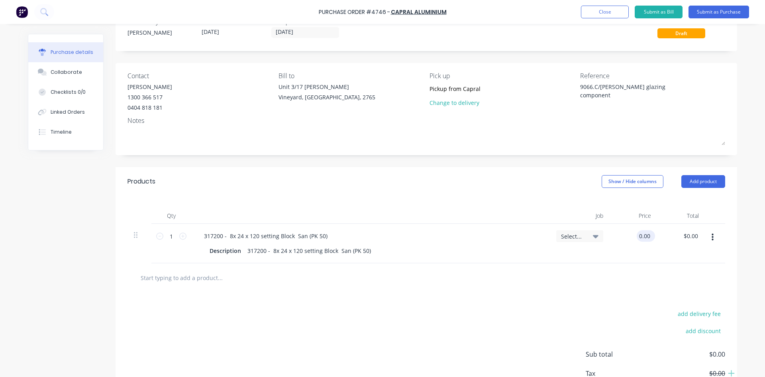
click at [638, 236] on input "0.00" at bounding box center [644, 236] width 15 height 12
drag, startPoint x: 650, startPoint y: 237, endPoint x: 602, endPoint y: 237, distance: 47.8
click at [602, 237] on div "1 1 317200 - 8x 24 x 120 setting Block San (PK 50) Description 317200 - 8x 24 x…" at bounding box center [427, 243] width 598 height 39
click at [644, 237] on input "0.00" at bounding box center [644, 236] width 15 height 12
drag, startPoint x: 644, startPoint y: 237, endPoint x: 623, endPoint y: 236, distance: 20.8
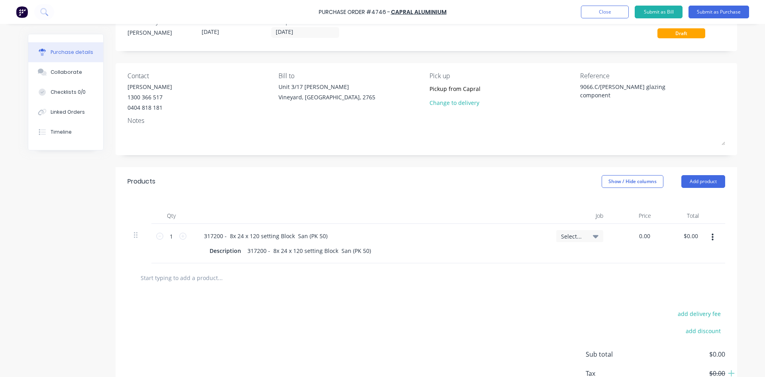
click at [623, 236] on div "0.00 0.00" at bounding box center [634, 243] width 48 height 39
click at [180, 238] on icon at bounding box center [182, 235] width 7 height 7
click at [435, 293] on div "add delivery fee add discount Sub total $182.84 Tax $18.28 Total $201.12" at bounding box center [427, 357] width 622 height 131
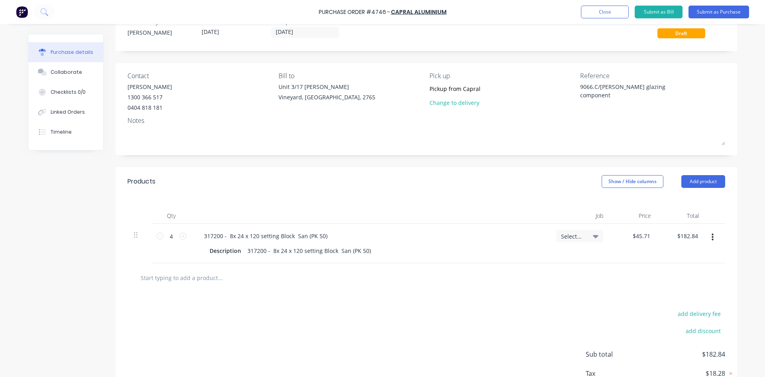
click at [189, 278] on input "text" at bounding box center [219, 277] width 159 height 16
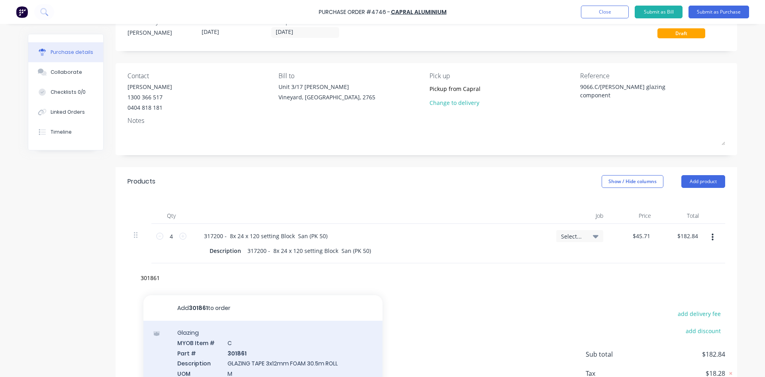
click at [222, 359] on div "Glazing MYOB Item # C Part # 301861 Description GLAZING TAPE 3x12mm FOAM 30.5m …" at bounding box center [262, 367] width 239 height 95
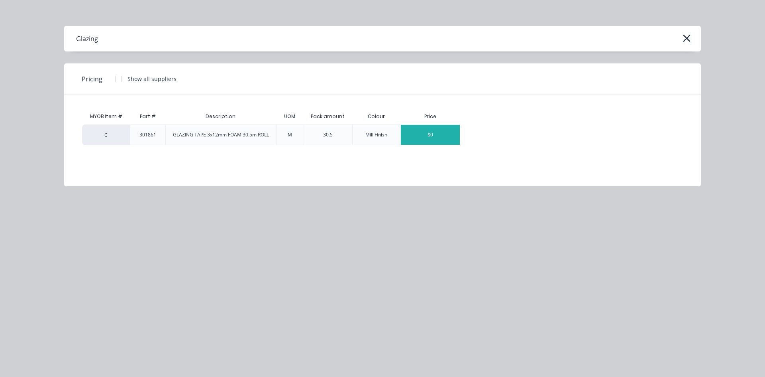
click at [432, 137] on div "$0" at bounding box center [430, 135] width 59 height 20
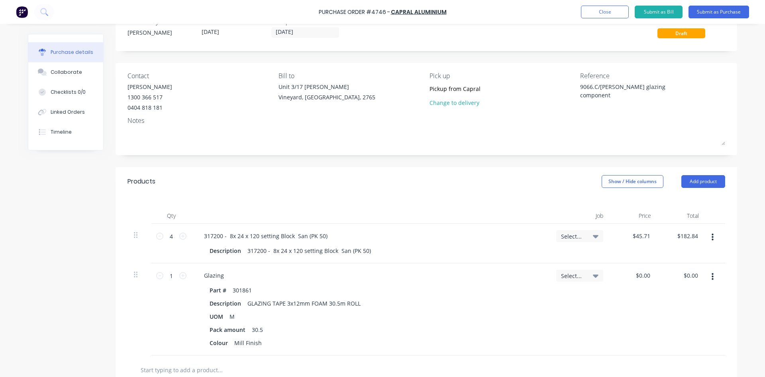
click at [641, 283] on div "$0.00 $0.00" at bounding box center [634, 309] width 48 height 92
click at [639, 275] on input "0.00" at bounding box center [643, 275] width 18 height 12
click at [639, 275] on input "0.00" at bounding box center [644, 275] width 15 height 12
click at [606, 328] on div "Select..." at bounding box center [580, 309] width 60 height 92
click at [181, 275] on icon at bounding box center [182, 275] width 7 height 7
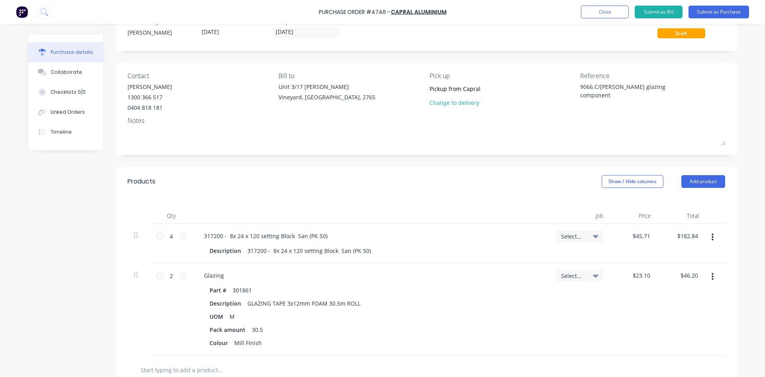
click at [593, 236] on icon at bounding box center [596, 236] width 6 height 3
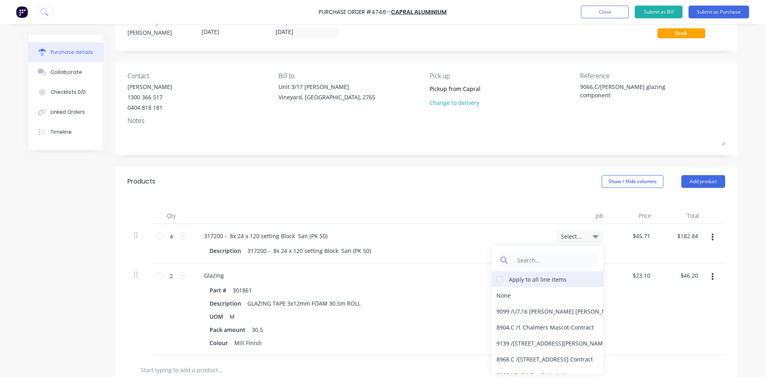
click at [497, 281] on div at bounding box center [500, 279] width 16 height 16
click at [543, 263] on input at bounding box center [554, 260] width 82 height 16
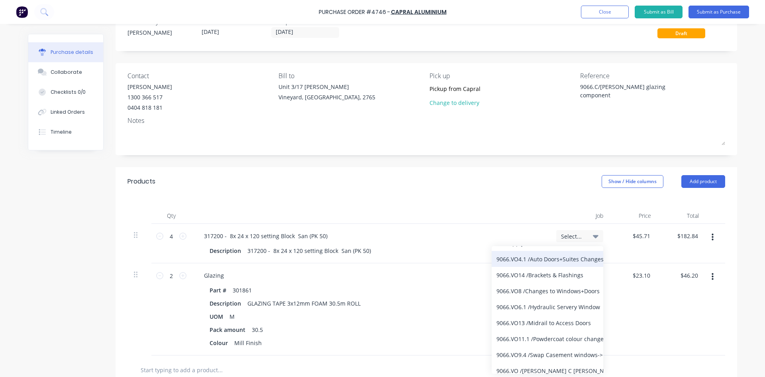
scroll to position [73, 0]
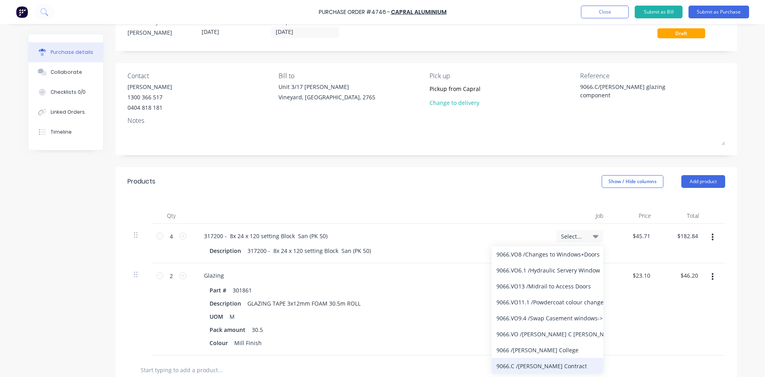
click at [553, 368] on div "9066.C / [PERSON_NAME] Contract" at bounding box center [548, 365] width 112 height 16
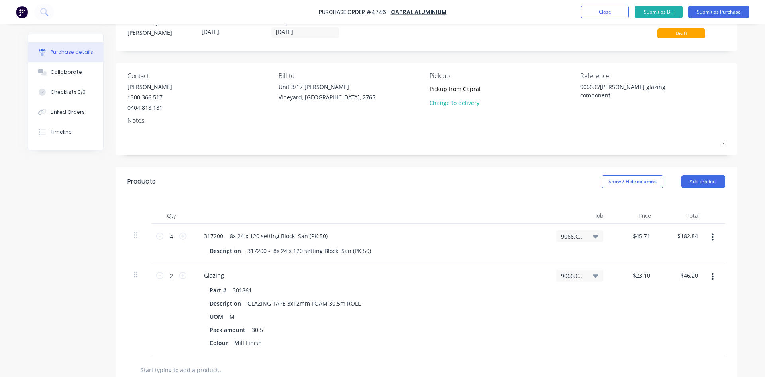
click at [550, 334] on div "9066.C / [PERSON_NAME] Contract" at bounding box center [580, 309] width 60 height 92
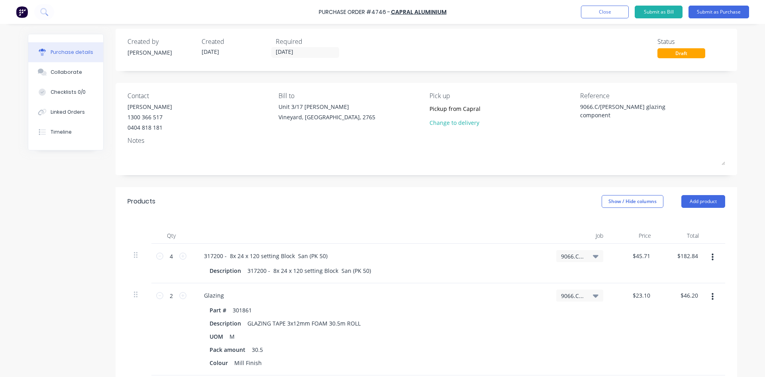
scroll to position [0, 0]
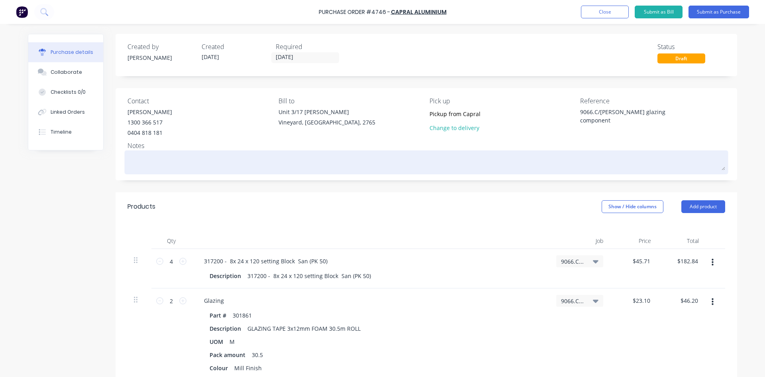
click at [141, 160] on textarea at bounding box center [427, 161] width 598 height 18
click at [142, 163] on textarea at bounding box center [427, 161] width 598 height 18
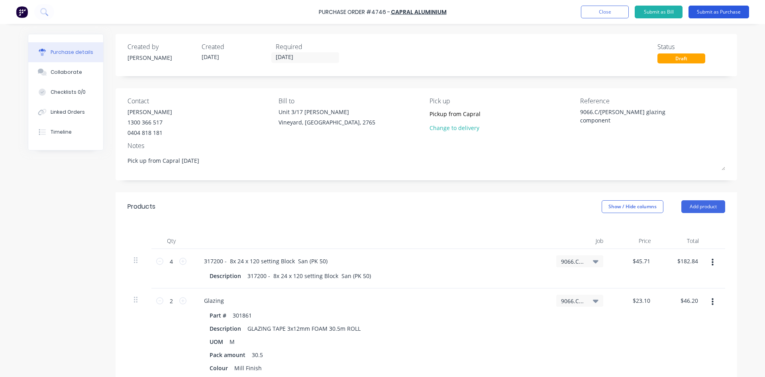
click at [725, 12] on button "Submit as Purchase" at bounding box center [719, 12] width 61 height 13
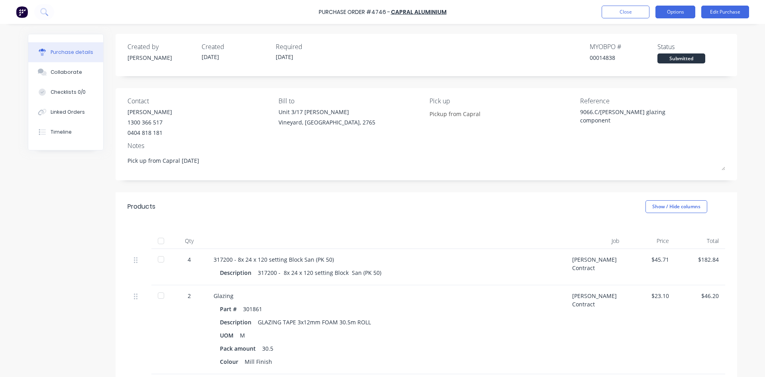
click at [675, 10] on button "Options" at bounding box center [676, 12] width 40 height 13
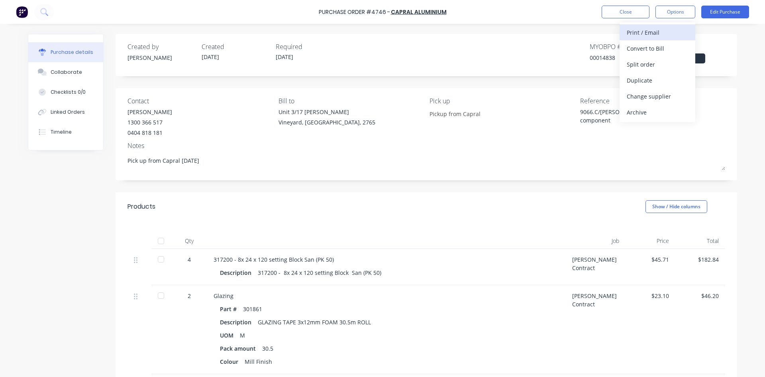
click at [657, 30] on div "Print / Email" at bounding box center [657, 33] width 61 height 12
click at [657, 50] on div "With pricing" at bounding box center [657, 49] width 61 height 12
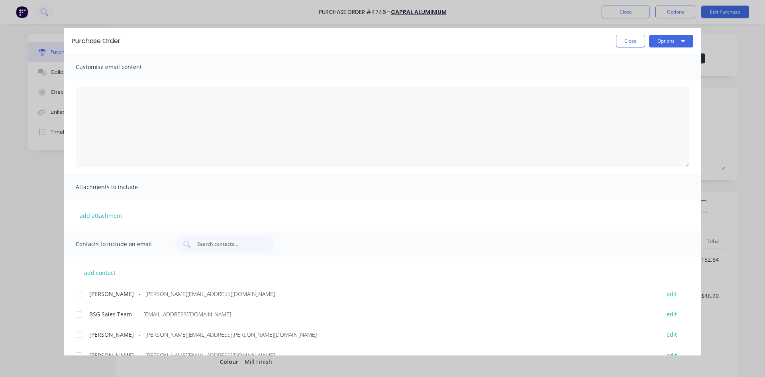
click at [127, 64] on span "Customise email content" at bounding box center [120, 66] width 88 height 11
click at [676, 41] on button "Options" at bounding box center [671, 41] width 44 height 13
click at [648, 74] on div "Print" at bounding box center [655, 77] width 61 height 12
click at [171, 124] on textarea "[DATE]" at bounding box center [383, 127] width 614 height 80
click at [629, 40] on button "Close" at bounding box center [630, 41] width 29 height 13
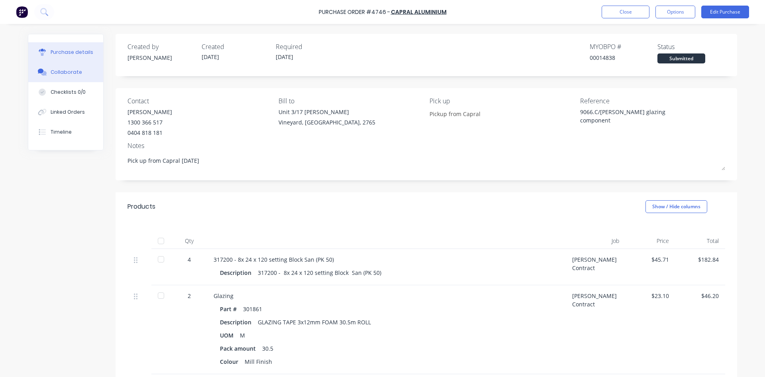
click at [81, 72] on button "Collaborate" at bounding box center [65, 72] width 75 height 20
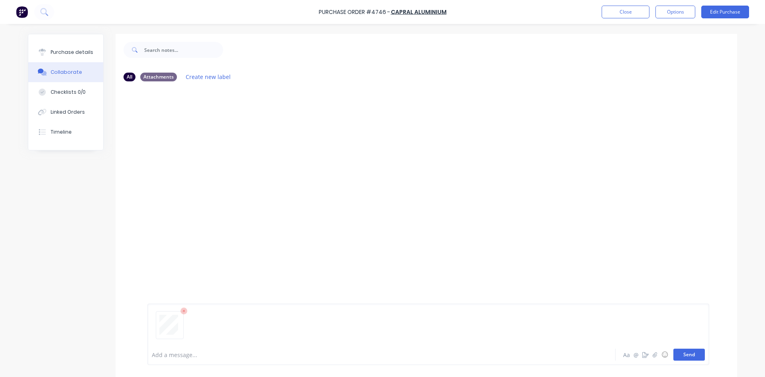
click at [685, 351] on button "Send" at bounding box center [689, 354] width 31 height 12
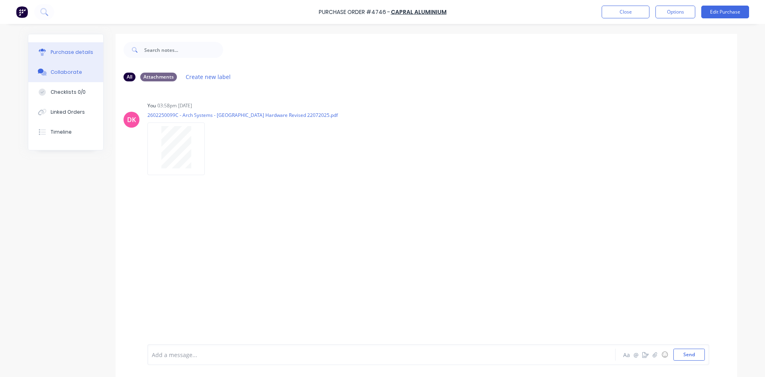
click at [74, 58] on button "Purchase details" at bounding box center [65, 52] width 75 height 20
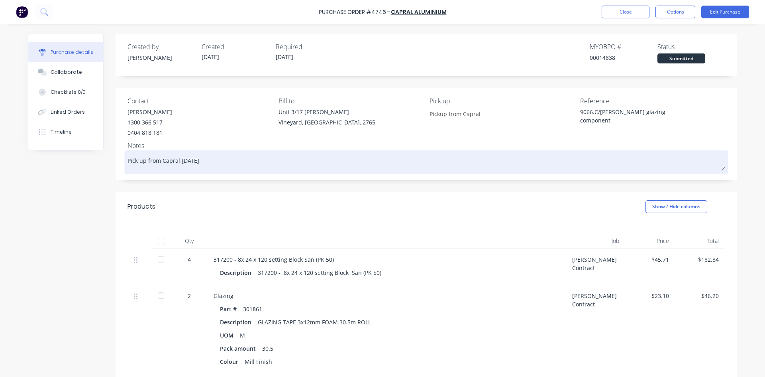
click at [296, 162] on textarea "Pick up from Capral [DATE]" at bounding box center [427, 161] width 598 height 18
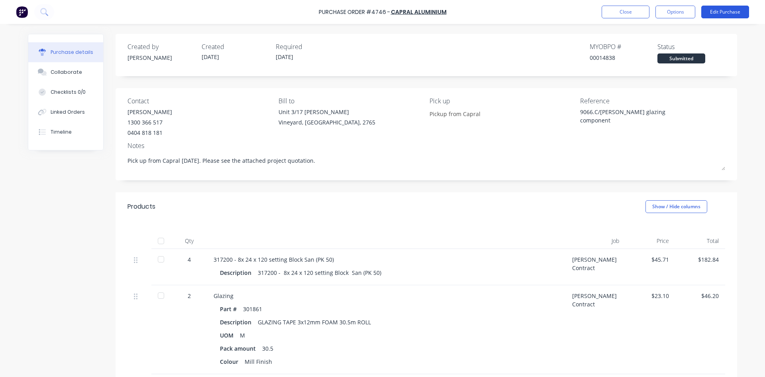
click at [729, 12] on button "Edit Purchase" at bounding box center [725, 12] width 48 height 13
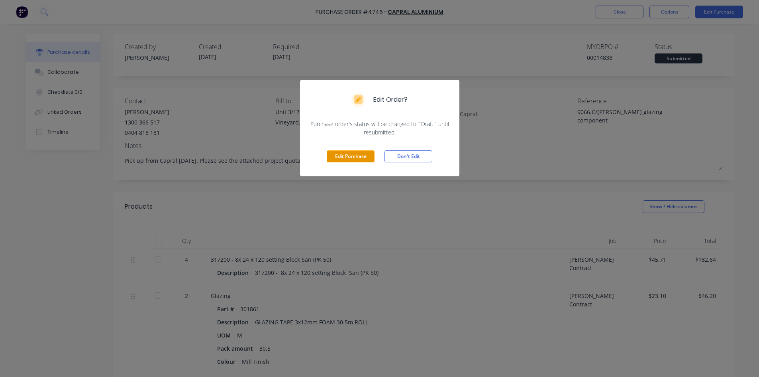
click at [330, 153] on button "Edit Purchase" at bounding box center [351, 156] width 48 height 12
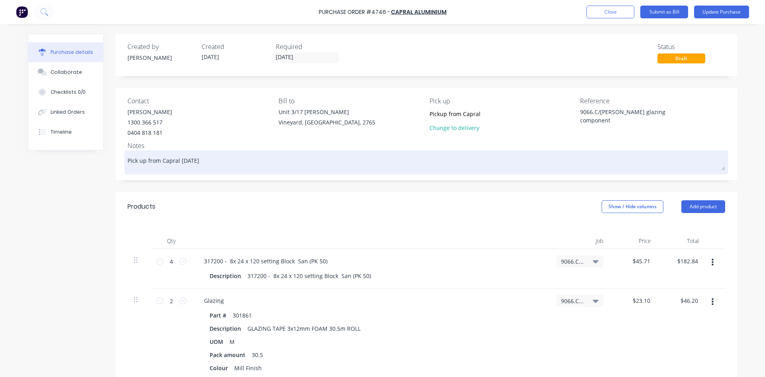
click at [212, 163] on textarea "Pick up from Capral [DATE]" at bounding box center [427, 161] width 598 height 18
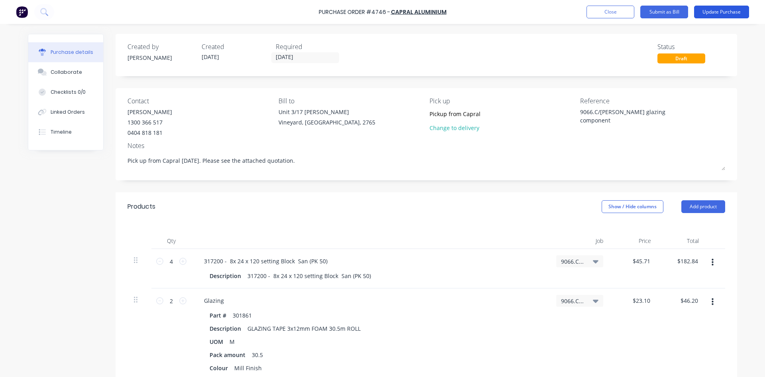
click at [719, 10] on button "Update Purchase" at bounding box center [721, 12] width 55 height 13
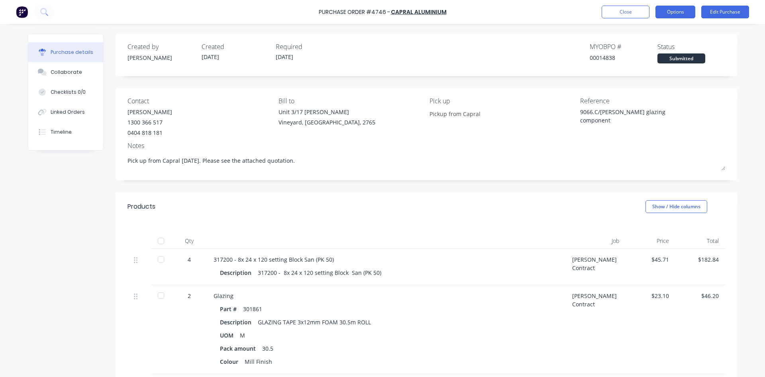
click at [685, 10] on button "Options" at bounding box center [676, 12] width 40 height 13
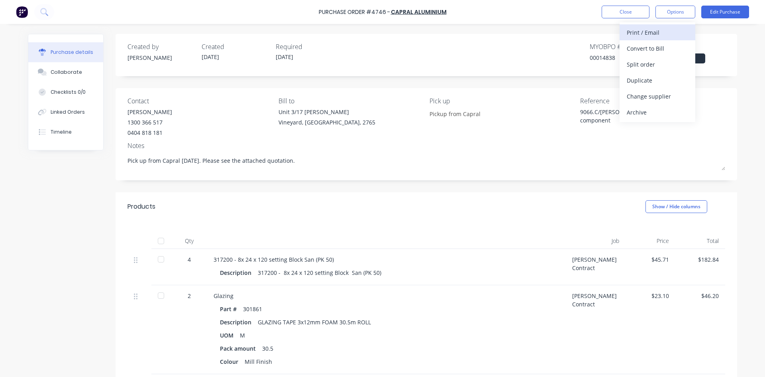
click at [658, 36] on div "Print / Email" at bounding box center [657, 33] width 61 height 12
click at [650, 49] on div "With pricing" at bounding box center [657, 49] width 61 height 12
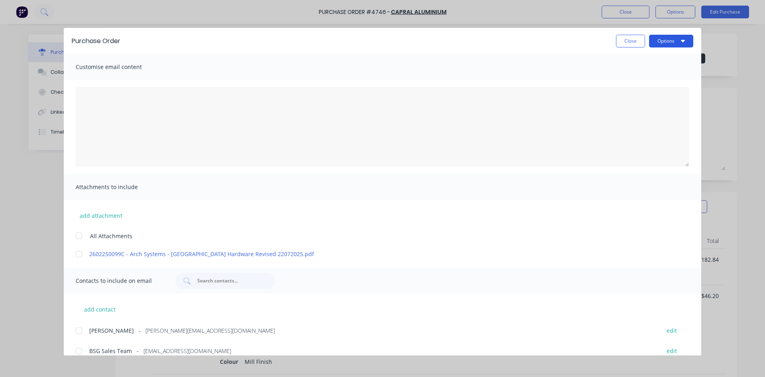
click at [668, 39] on button "Options" at bounding box center [671, 41] width 44 height 13
click at [634, 71] on button "Print" at bounding box center [656, 77] width 76 height 16
click at [81, 236] on div at bounding box center [79, 236] width 16 height 16
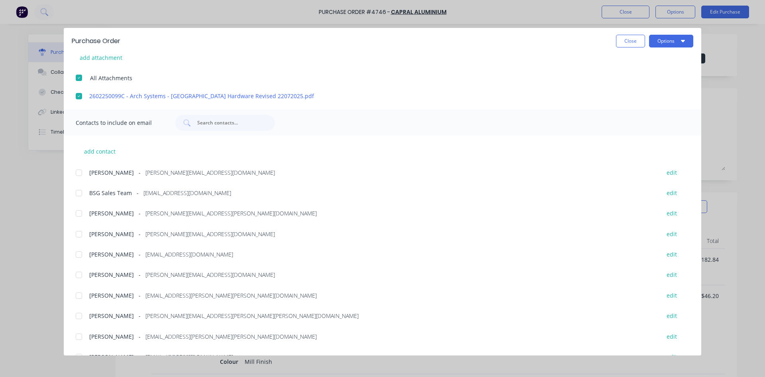
scroll to position [159, 0]
click at [80, 194] on div at bounding box center [79, 191] width 16 height 16
click at [78, 216] on div at bounding box center [79, 212] width 16 height 16
click at [80, 295] on div at bounding box center [79, 294] width 16 height 16
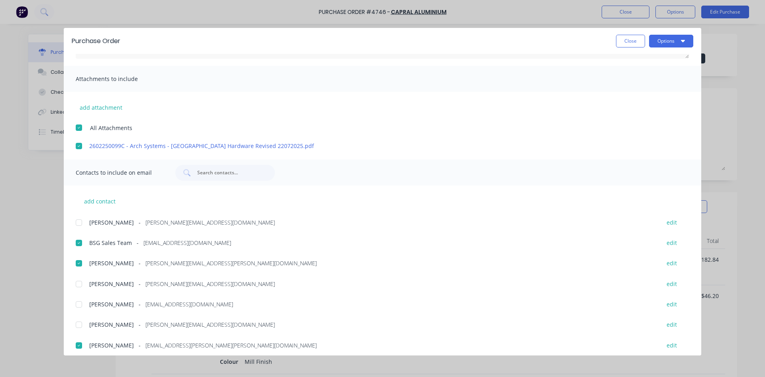
scroll to position [120, 0]
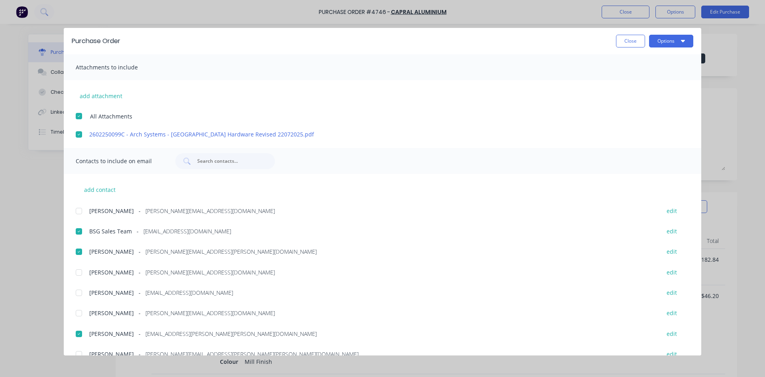
click at [134, 192] on div "add contact Brent Chidgey - [EMAIL_ADDRESS][DOMAIN_NAME] edit BSG Sales Team - …" at bounding box center [383, 297] width 638 height 247
click at [91, 186] on button "add contact" at bounding box center [100, 189] width 48 height 12
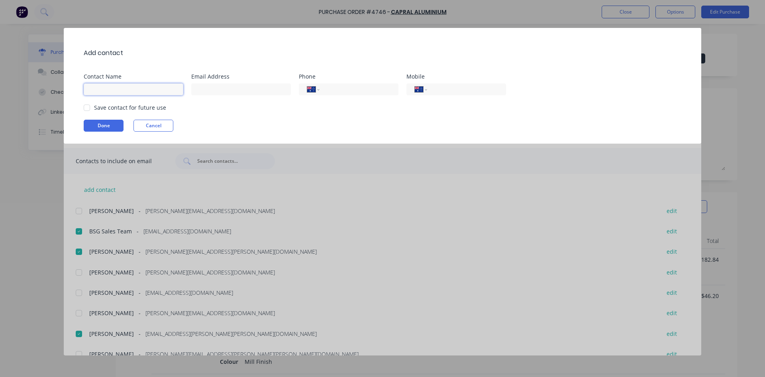
click at [108, 86] on input at bounding box center [134, 89] width 100 height 12
click at [221, 98] on div "Add contact Contact Name [PERSON_NAME] Email Address Phone International [GEOGR…" at bounding box center [383, 86] width 638 height 116
click at [220, 92] on input at bounding box center [241, 89] width 100 height 12
click at [89, 108] on div at bounding box center [87, 108] width 16 height 16
click at [103, 124] on button "Done" at bounding box center [104, 126] width 40 height 12
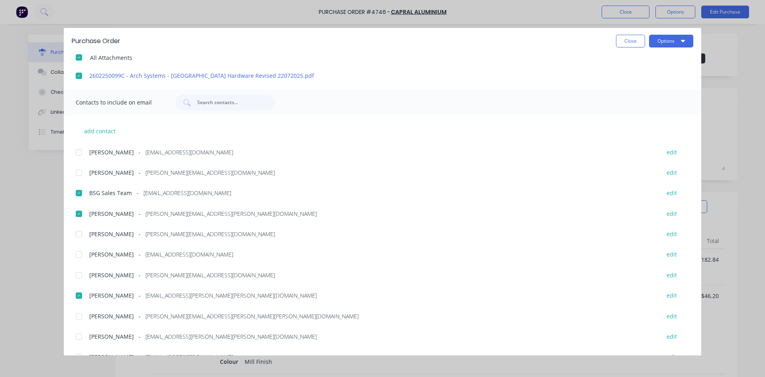
scroll to position [199, 0]
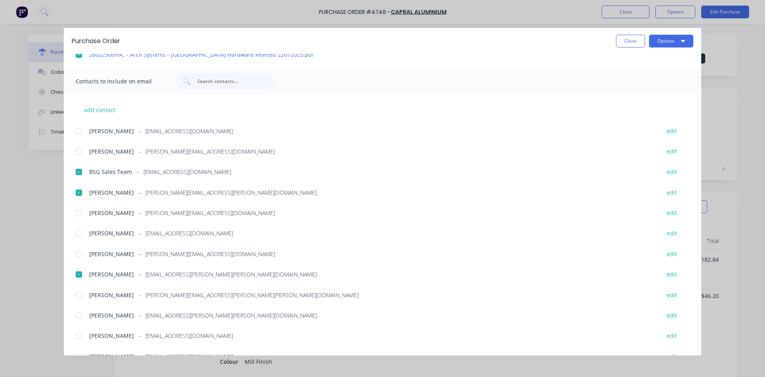
click at [79, 131] on div at bounding box center [79, 131] width 16 height 16
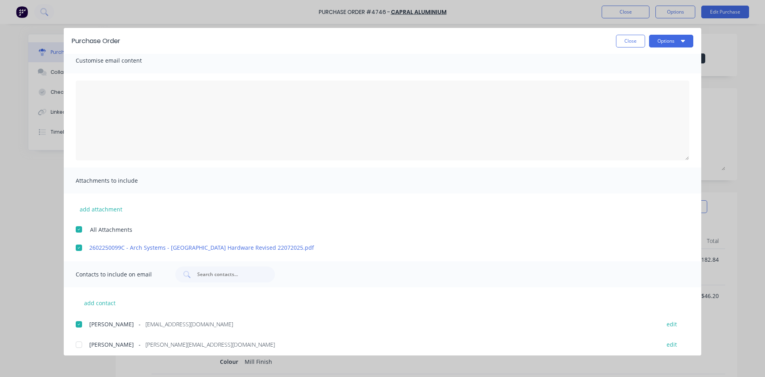
scroll to position [0, 0]
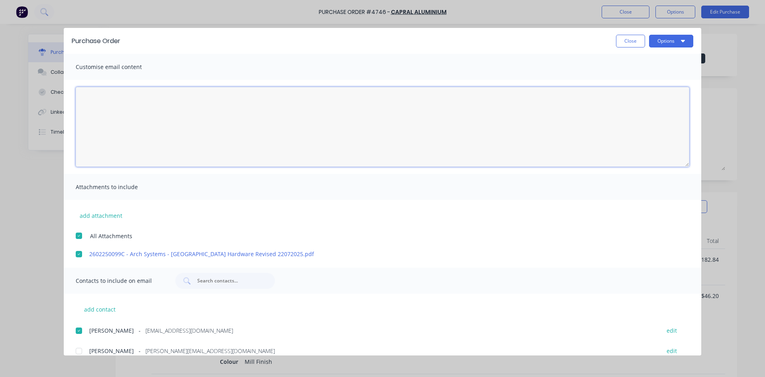
click at [141, 115] on textarea "[DATE]" at bounding box center [383, 127] width 614 height 80
drag, startPoint x: 91, startPoint y: 118, endPoint x: 102, endPoint y: 122, distance: 11.4
click at [92, 118] on textarea "HI All, THe driver will be" at bounding box center [383, 127] width 614 height 80
click at [139, 117] on textarea "HI All, The driver will be" at bounding box center [383, 127] width 614 height 80
click at [678, 46] on button "Options" at bounding box center [671, 41] width 44 height 13
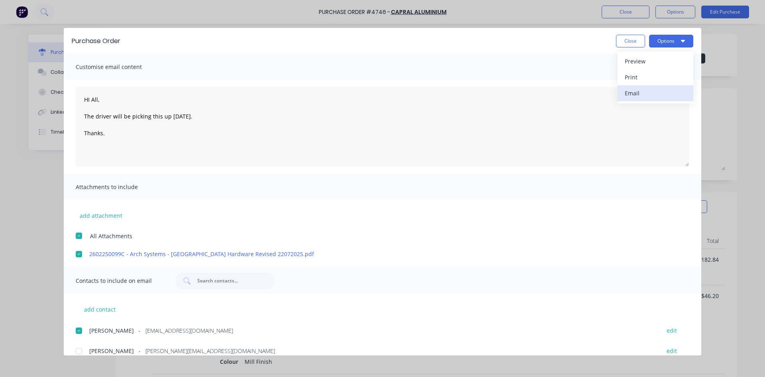
click at [647, 90] on div "Email" at bounding box center [655, 93] width 61 height 12
click at [626, 45] on button "Close" at bounding box center [630, 41] width 29 height 13
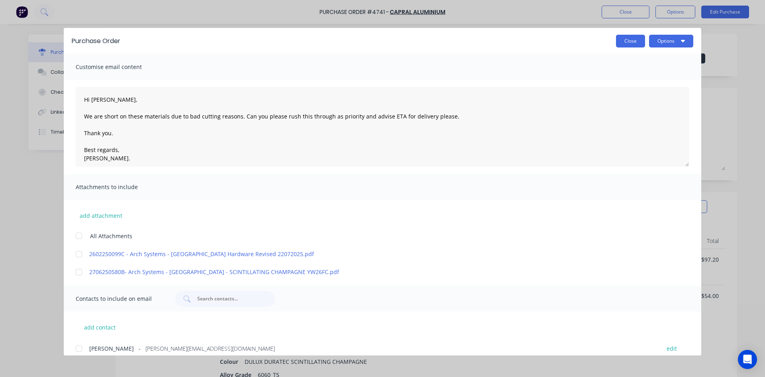
click at [633, 41] on button "Close" at bounding box center [630, 41] width 29 height 13
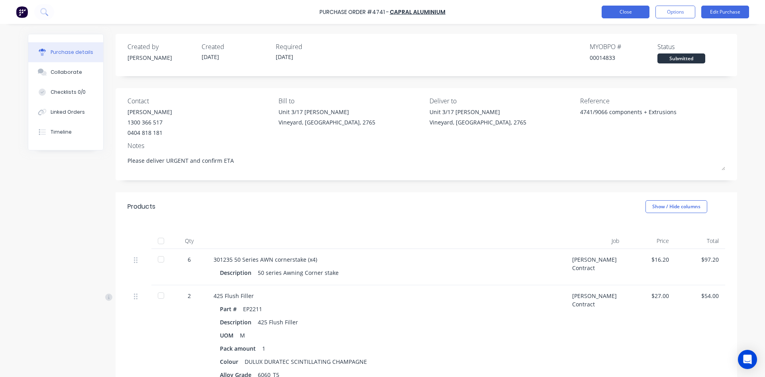
click at [627, 12] on button "Close" at bounding box center [626, 12] width 48 height 13
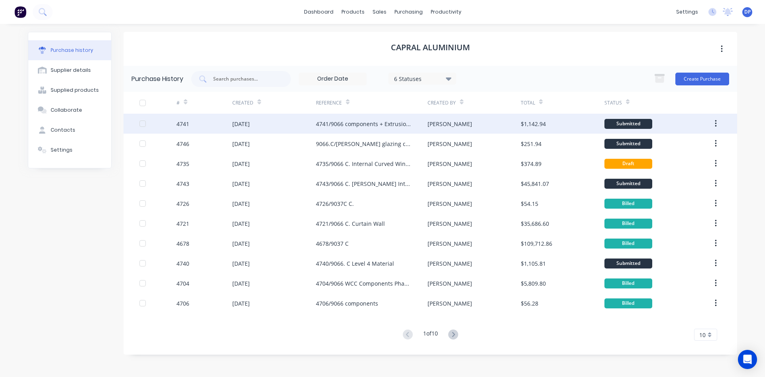
click at [330, 126] on div "4741/9066 components + Extrusions" at bounding box center [364, 124] width 96 height 8
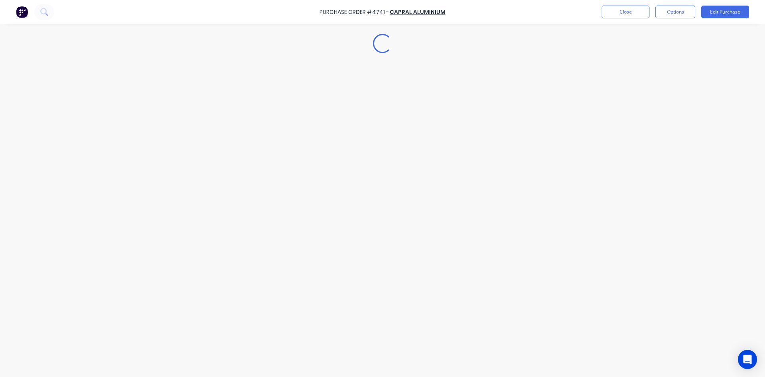
type textarea "x"
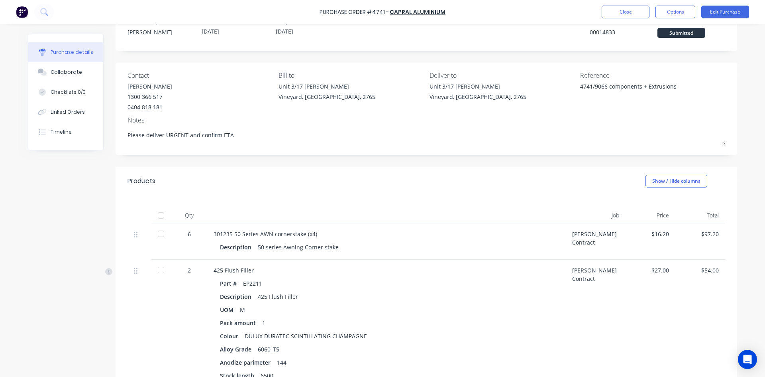
scroll to position [40, 0]
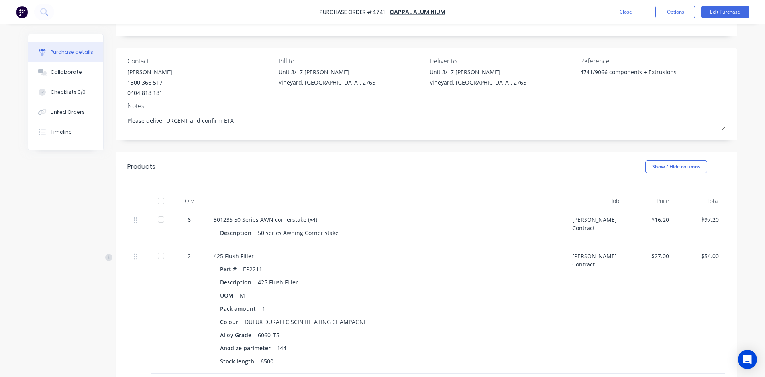
click at [454, 231] on div "Description 50 series Awning Corner stake" at bounding box center [386, 233] width 333 height 12
